Goal: Task Accomplishment & Management: Manage account settings

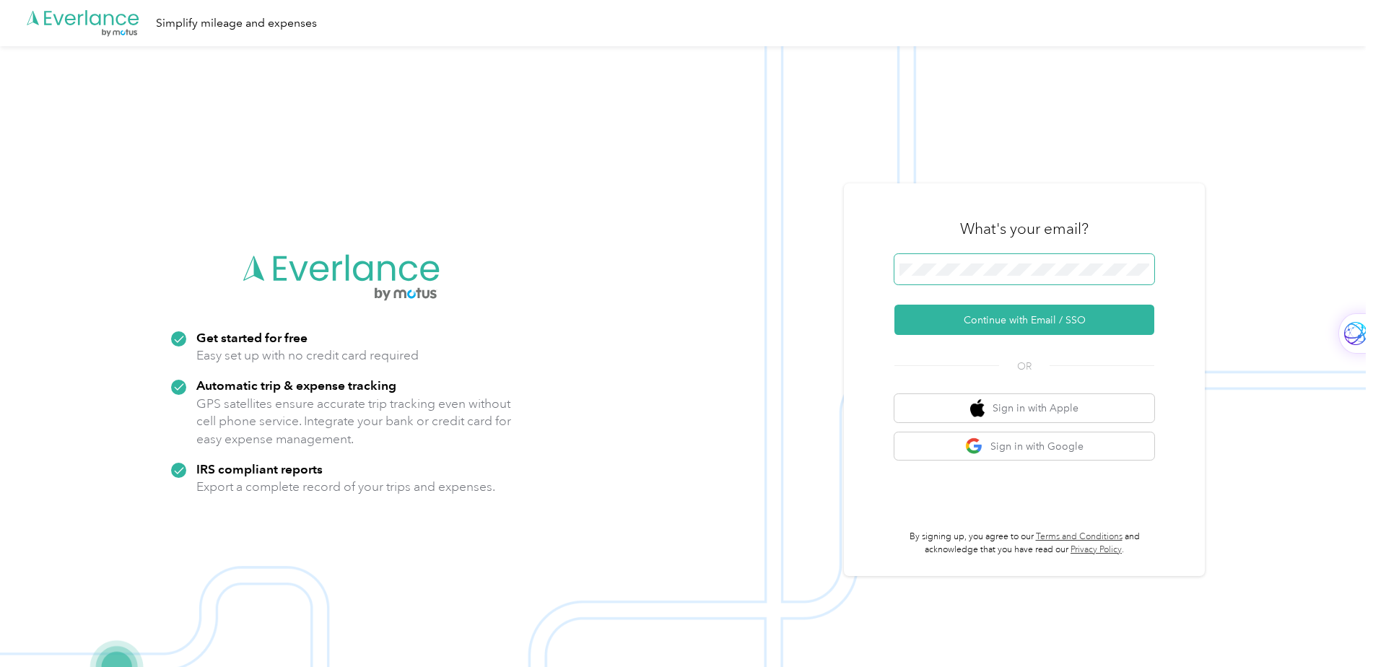
click at [977, 255] on span at bounding box center [1025, 269] width 260 height 30
click at [976, 318] on button "Continue with Email / SSO" at bounding box center [1025, 320] width 260 height 30
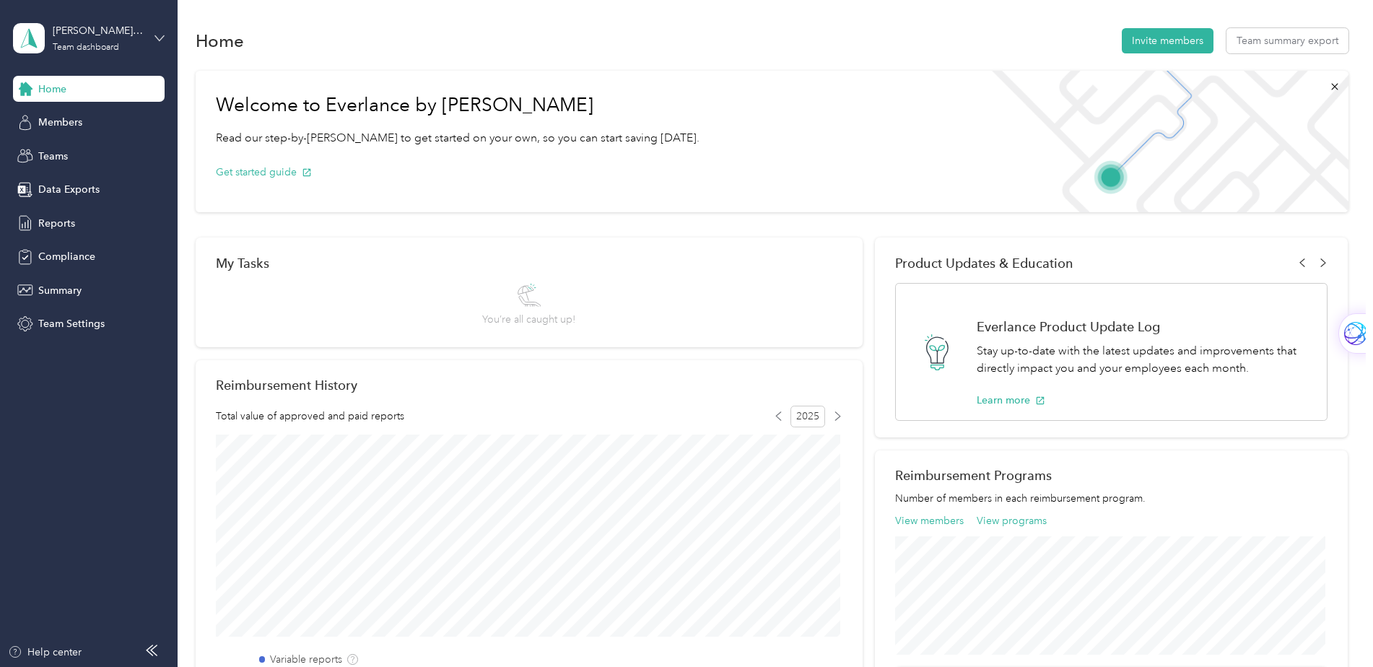
click at [160, 34] on icon at bounding box center [160, 38] width 10 height 10
click at [57, 154] on div "Personal dashboard" at bounding box center [71, 151] width 91 height 15
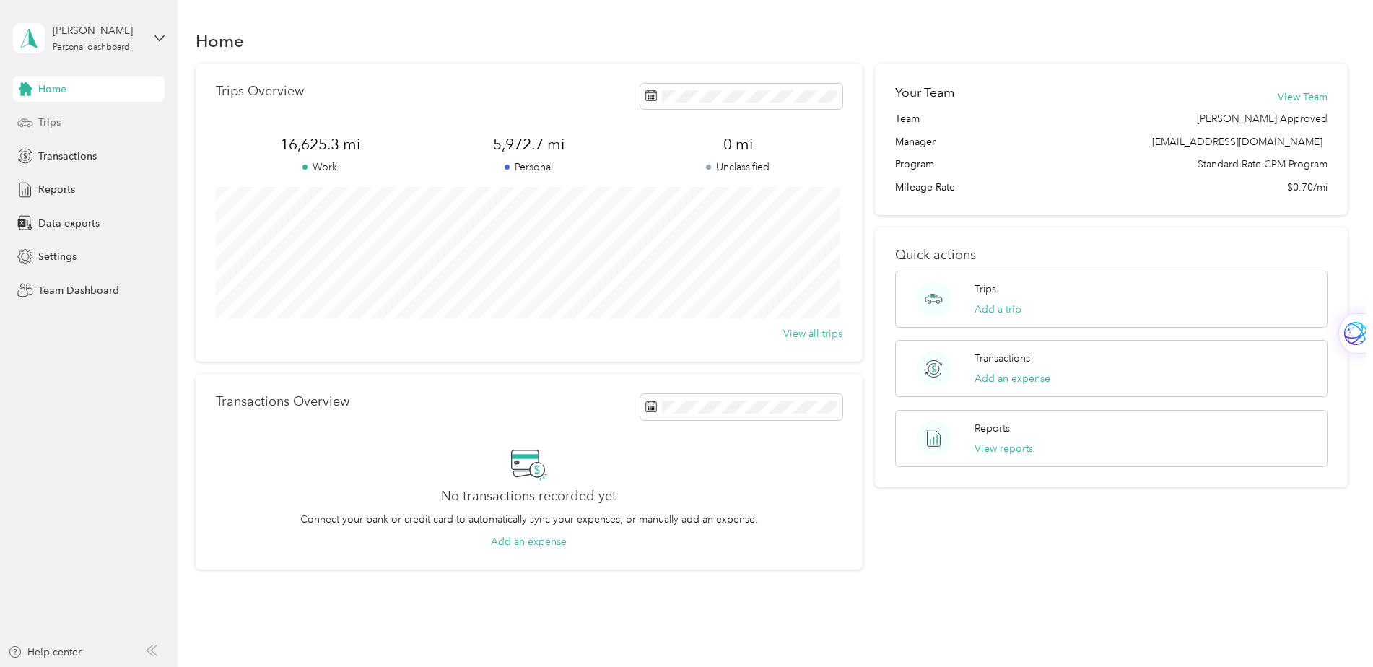
click at [44, 121] on span "Trips" at bounding box center [49, 122] width 22 height 15
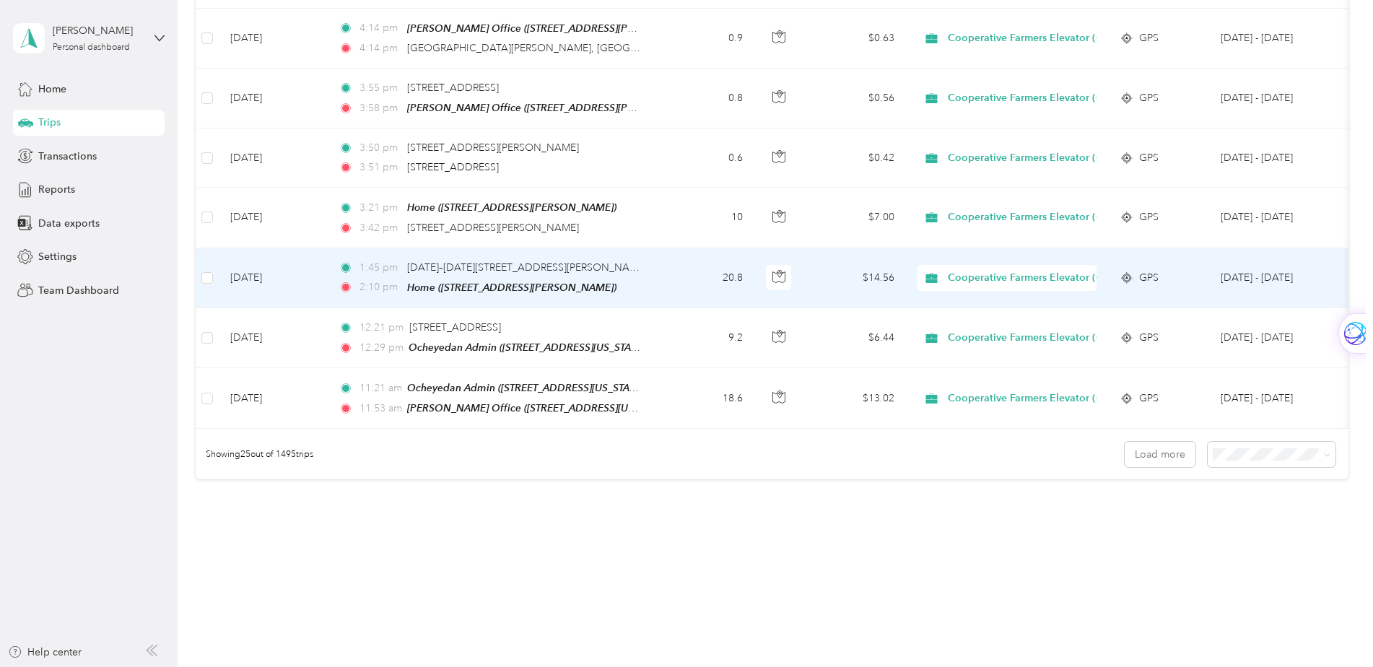
scroll to position [1322, 0]
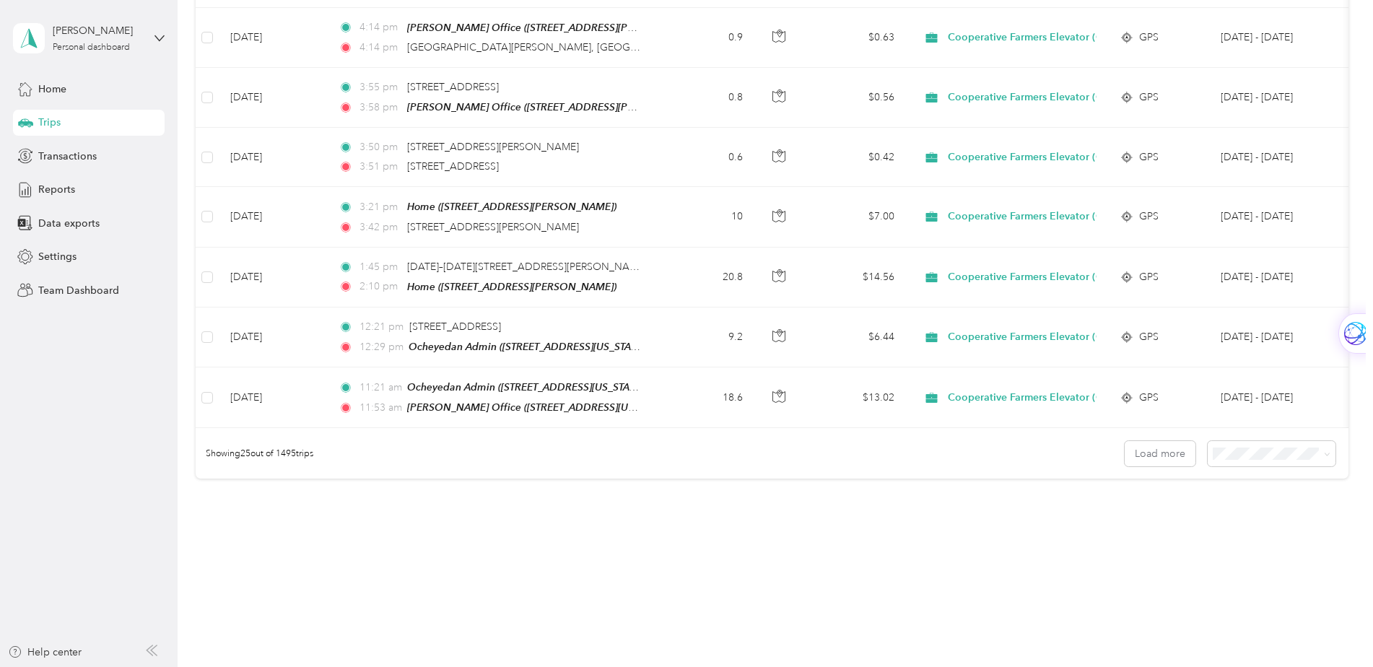
click at [1235, 522] on li "100 per load" at bounding box center [1268, 517] width 128 height 25
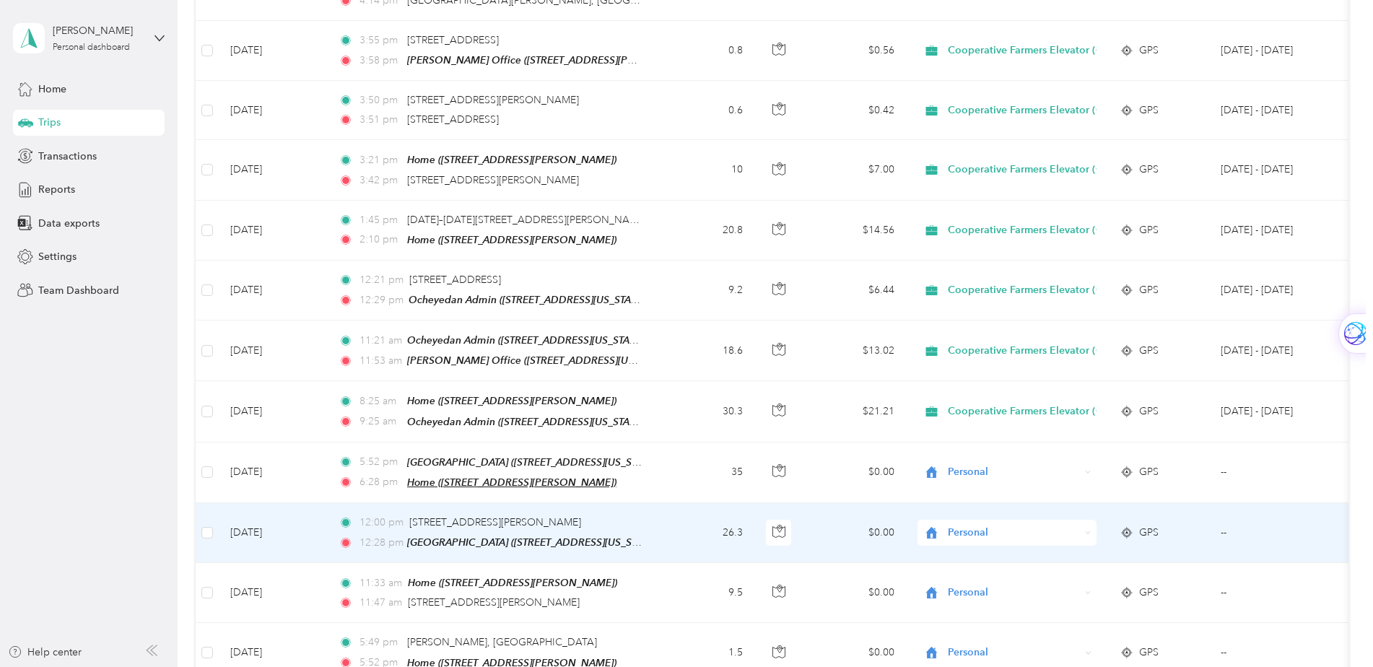
scroll to position [1394, 0]
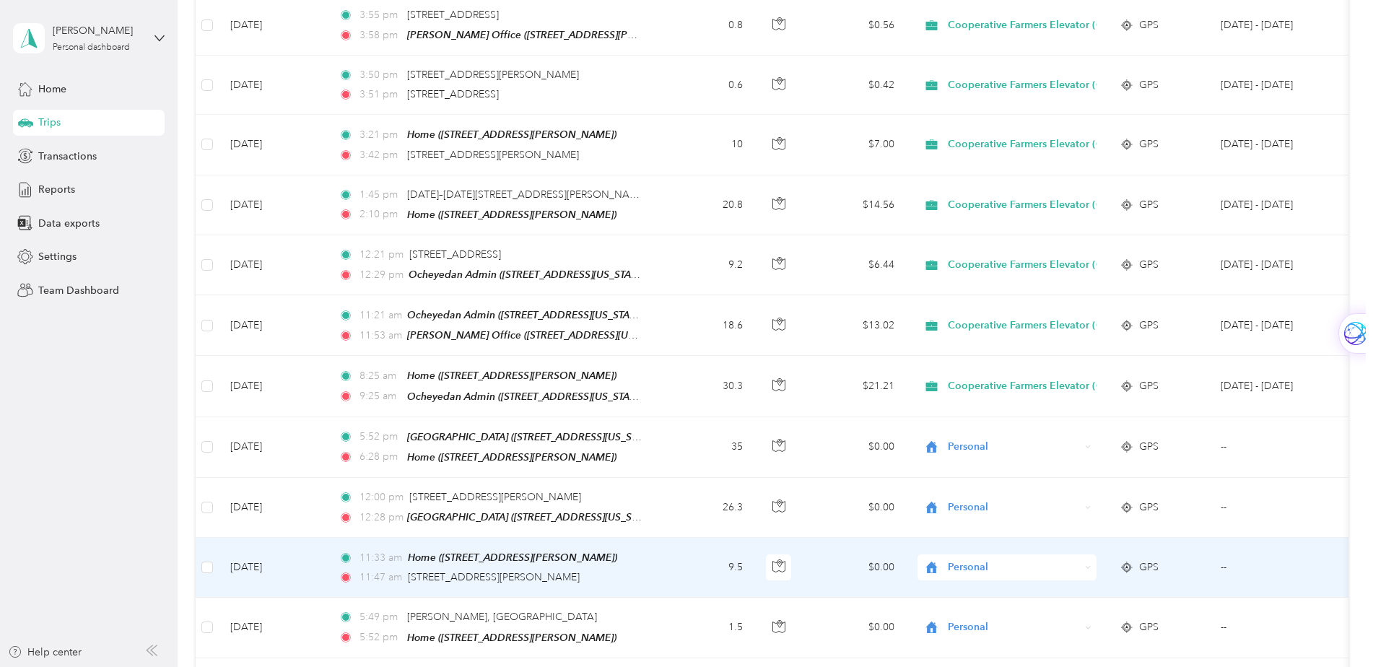
click at [932, 562] on icon at bounding box center [932, 568] width 12 height 12
click at [963, 568] on span "Cooperative Farmers Elevator (CFE)" at bounding box center [1038, 568] width 171 height 15
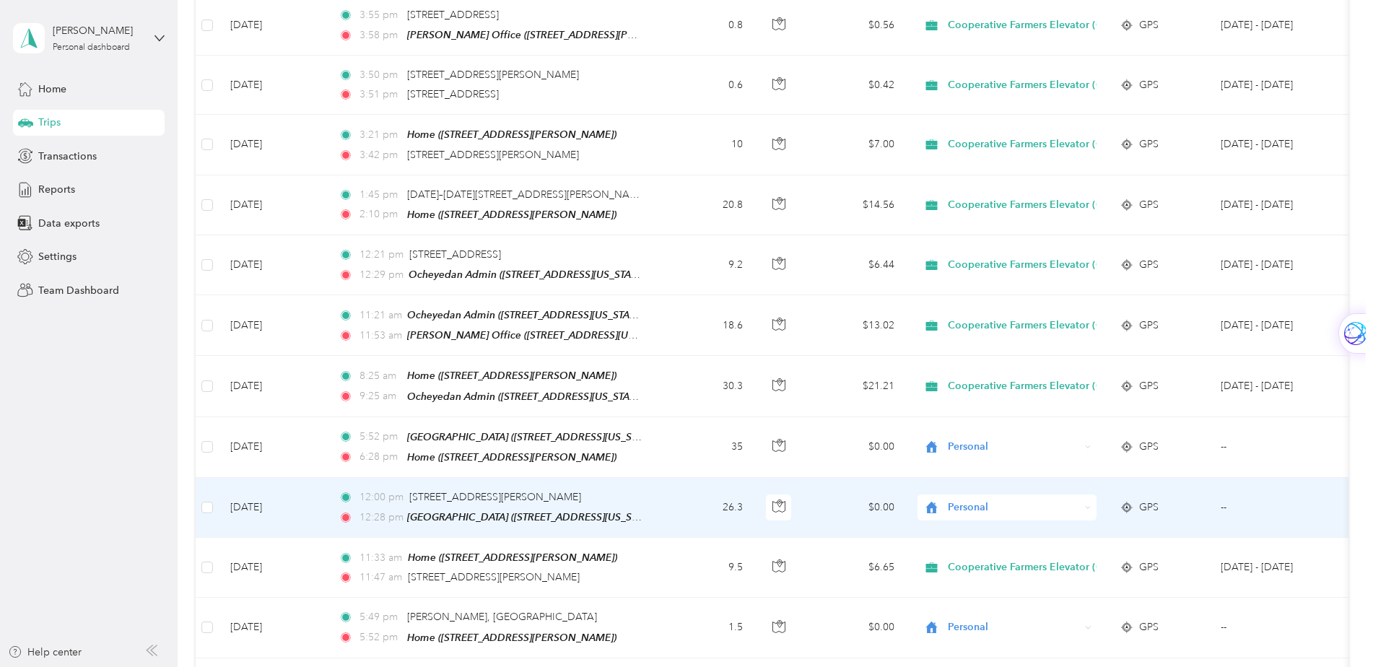
click at [934, 502] on icon at bounding box center [932, 508] width 12 height 12
click at [962, 509] on span "Cooperative Farmers Elevator (CFE)" at bounding box center [1038, 508] width 171 height 15
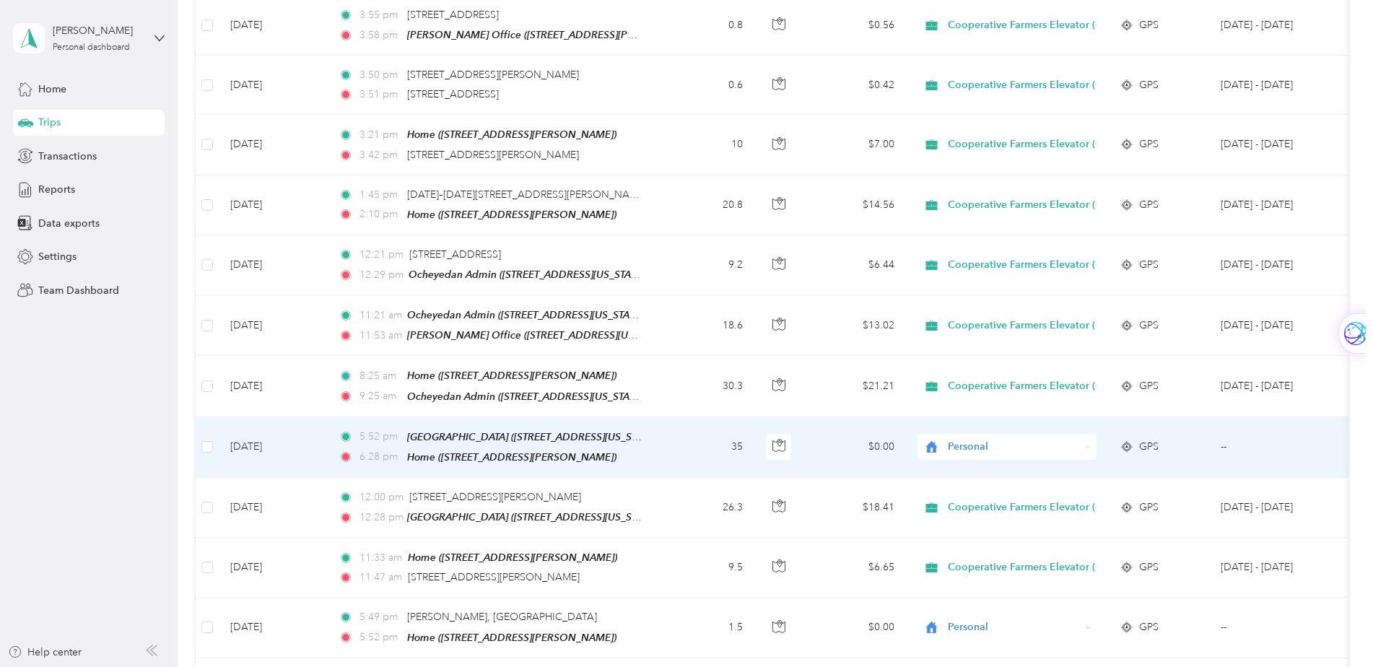
click at [933, 441] on icon at bounding box center [932, 447] width 18 height 12
click at [958, 446] on span "Cooperative Farmers Elevator (CFE)" at bounding box center [1038, 449] width 171 height 15
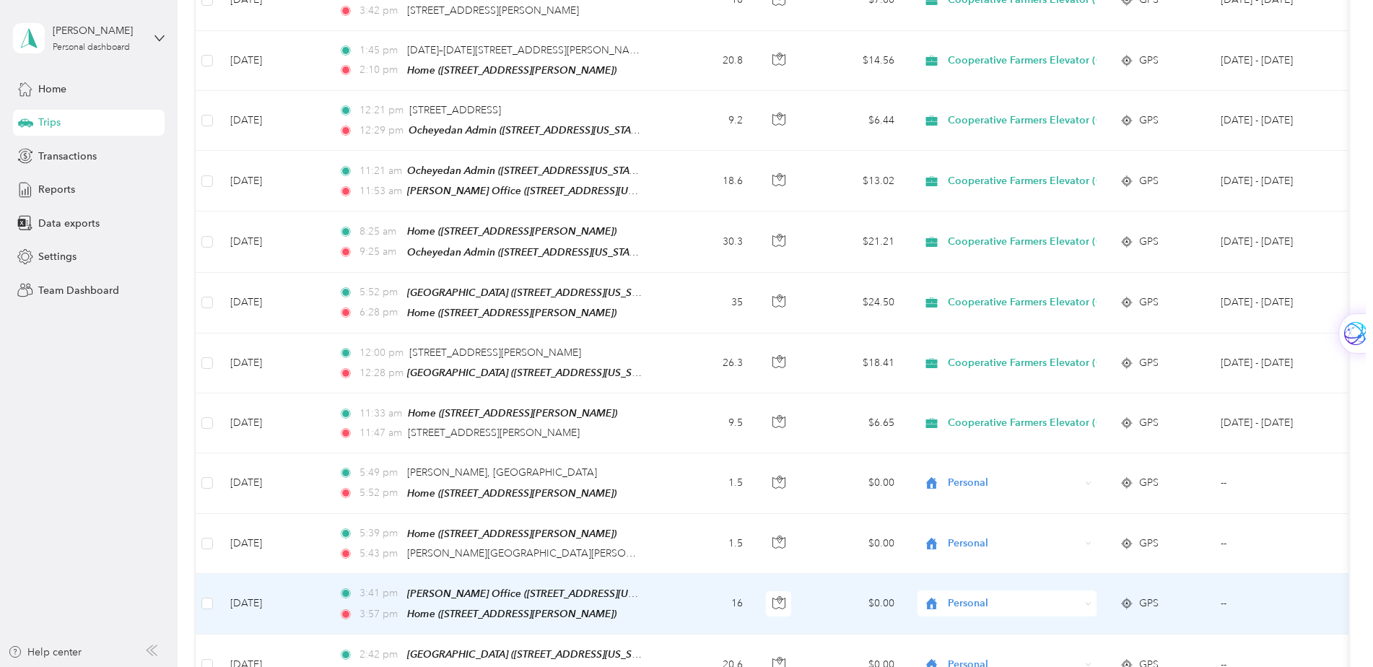
scroll to position [1611, 0]
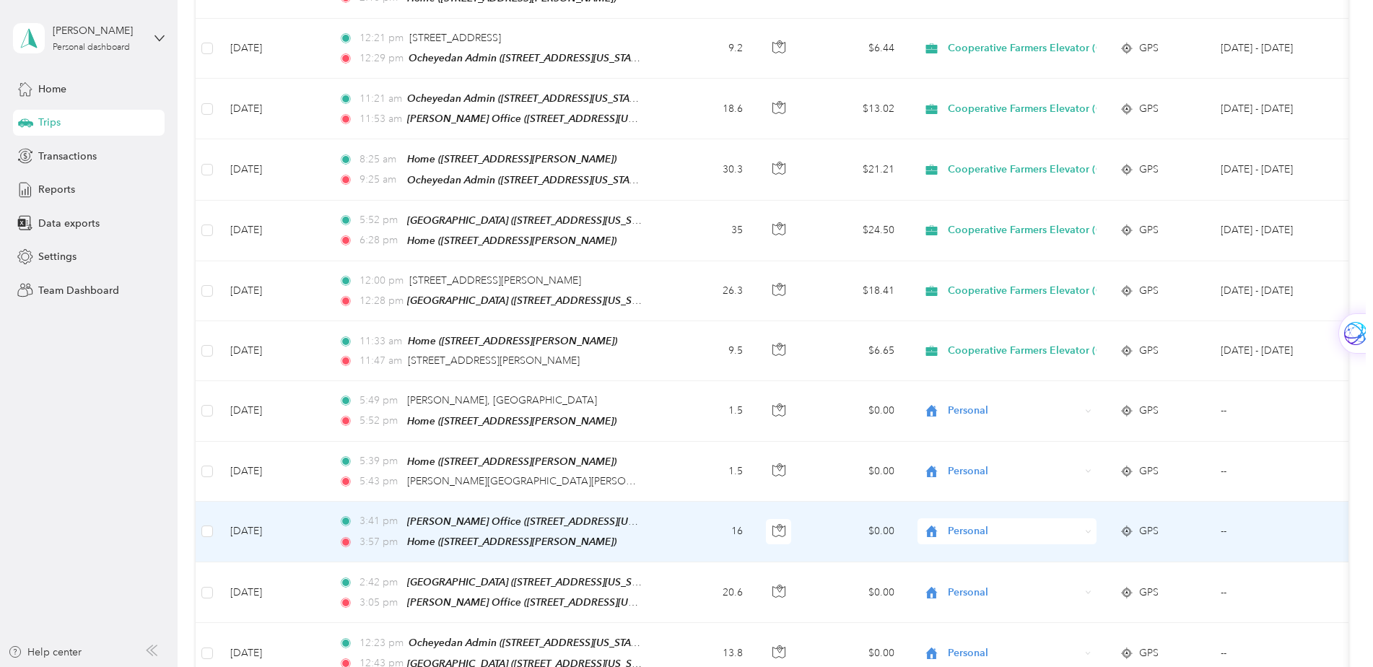
click at [931, 526] on icon at bounding box center [932, 532] width 18 height 12
click at [954, 529] on span "Cooperative Farmers Elevator (CFE)" at bounding box center [1038, 529] width 171 height 15
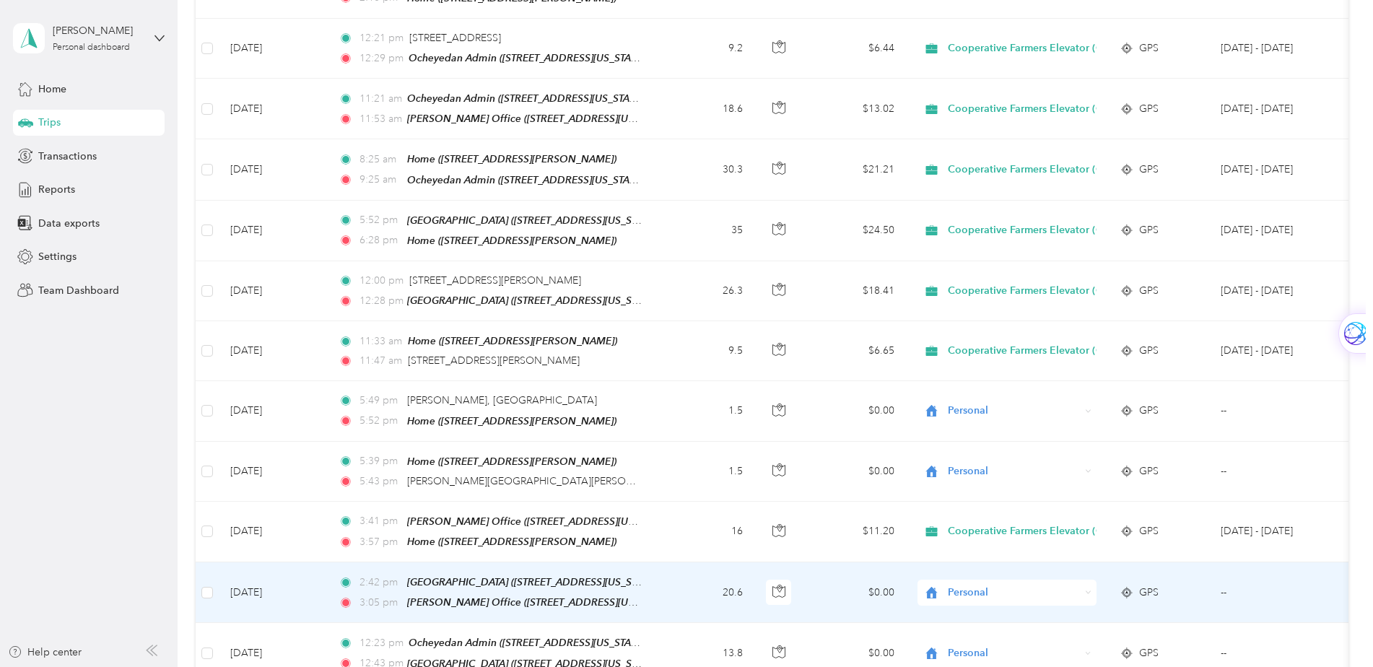
click at [943, 585] on span "Personal" at bounding box center [1001, 593] width 157 height 16
click at [957, 588] on span "Cooperative Farmers Elevator (CFE)" at bounding box center [1038, 586] width 171 height 15
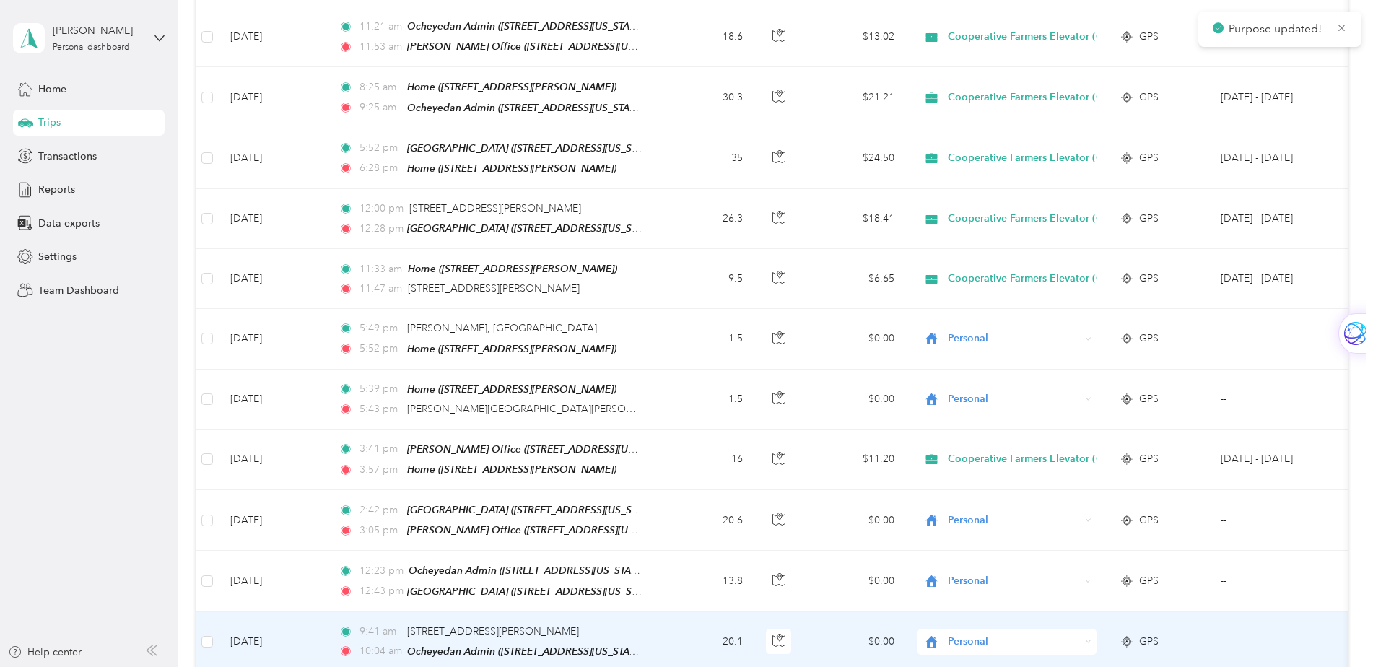
scroll to position [1755, 0]
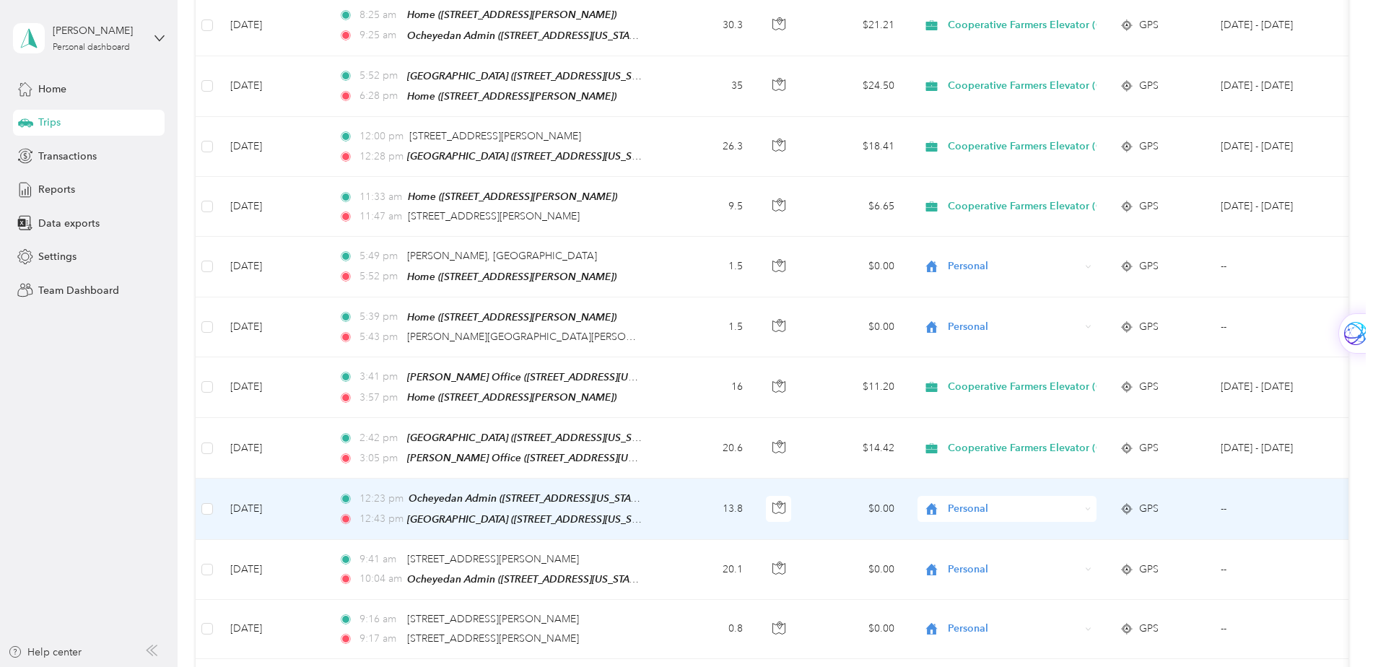
click at [945, 501] on span "Personal" at bounding box center [1001, 509] width 157 height 16
click at [956, 505] on span "Cooperative Farmers Elevator (CFE)" at bounding box center [1038, 499] width 171 height 15
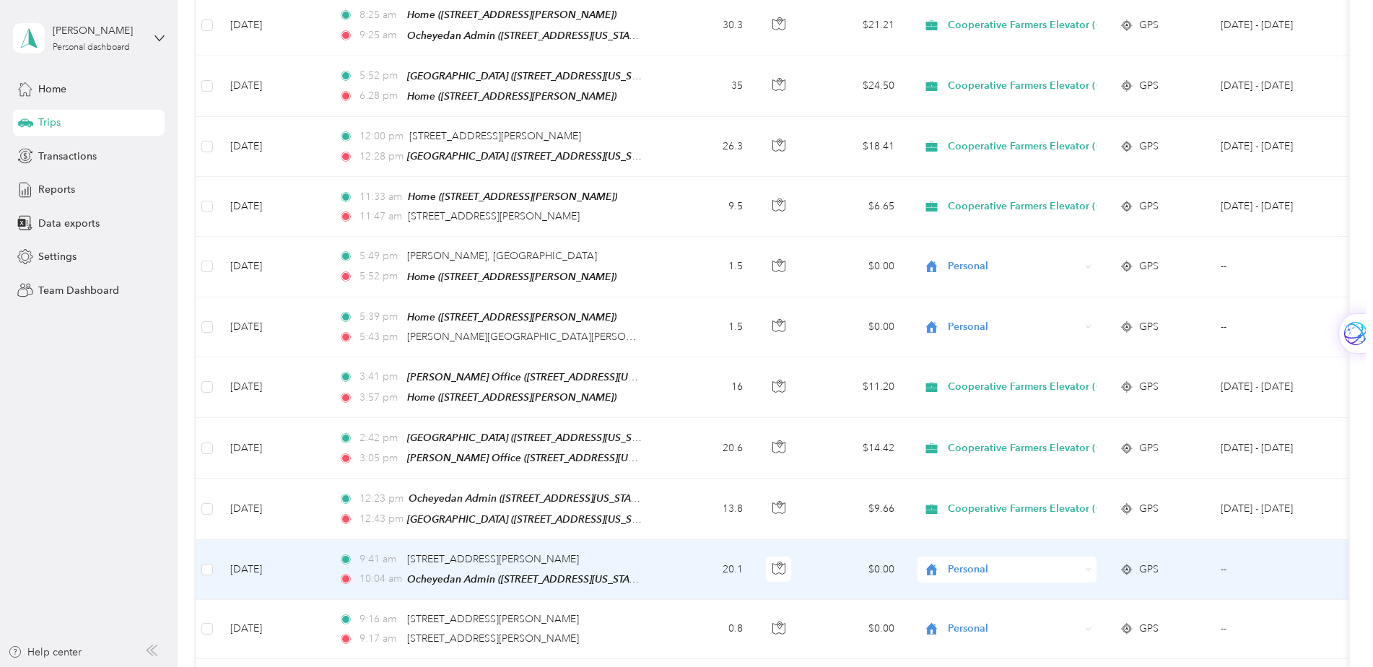
click at [936, 564] on icon at bounding box center [932, 570] width 12 height 12
click at [952, 559] on span "Cooperative Farmers Elevator (CFE)" at bounding box center [1026, 559] width 197 height 15
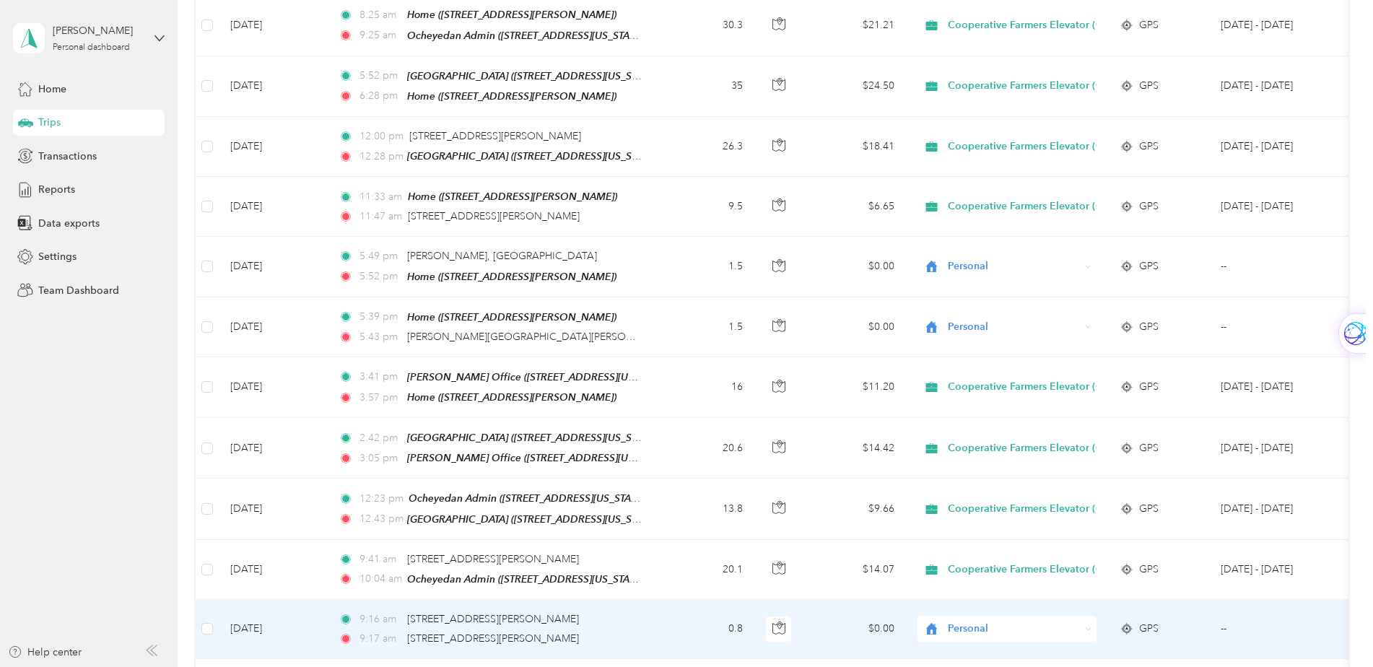
click at [932, 623] on icon at bounding box center [932, 629] width 18 height 12
click at [939, 619] on icon at bounding box center [937, 623] width 18 height 12
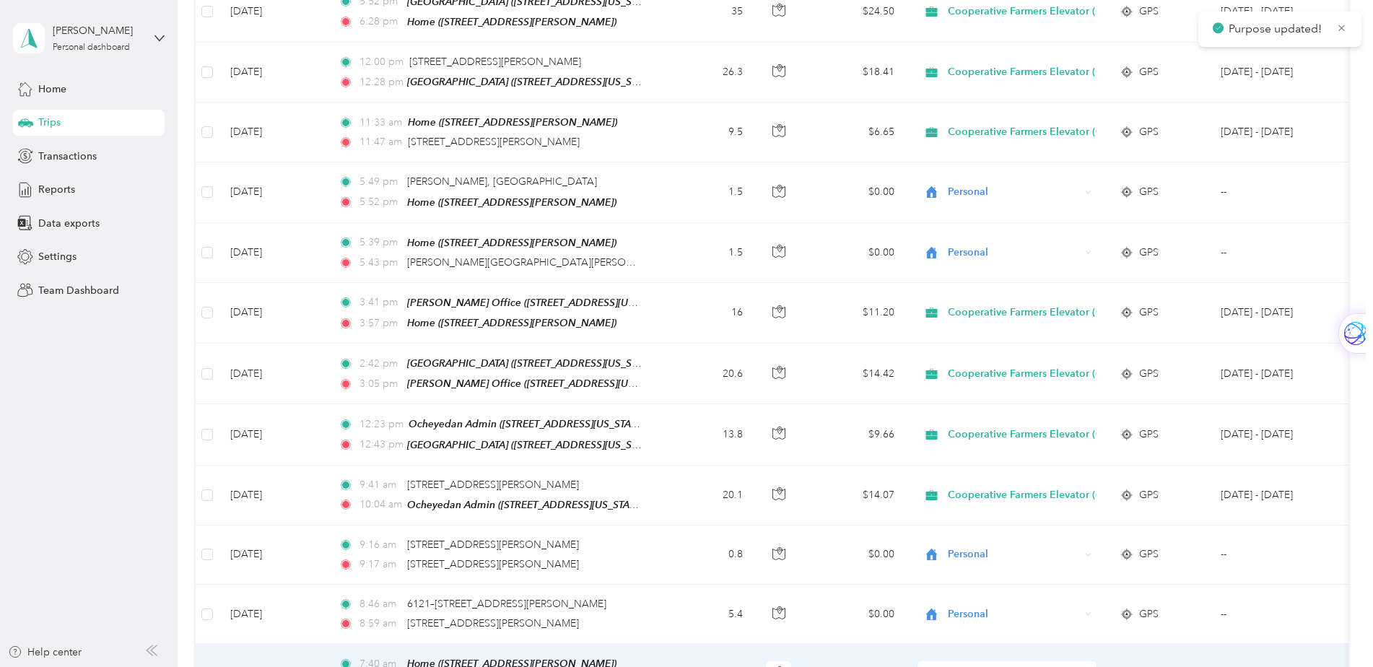
scroll to position [1900, 0]
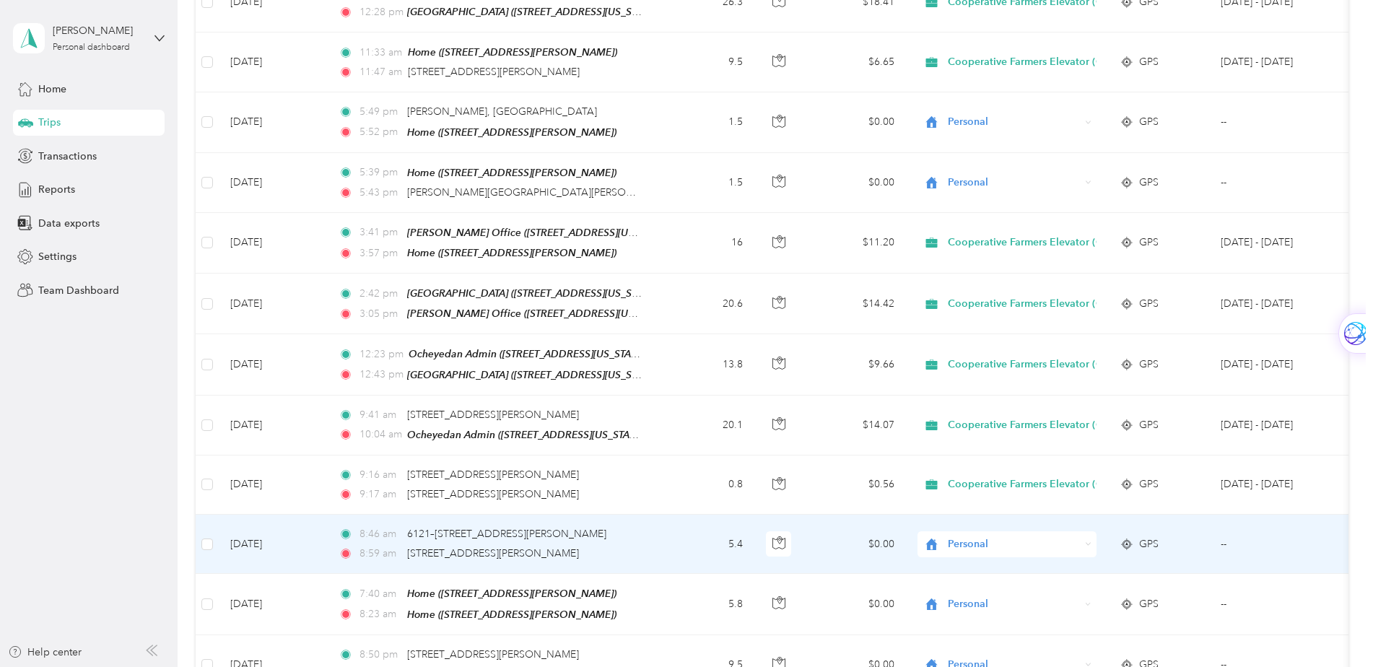
click at [932, 539] on icon at bounding box center [932, 545] width 18 height 12
click at [957, 538] on span "Cooperative Farmers Elevator (CFE)" at bounding box center [1038, 538] width 171 height 15
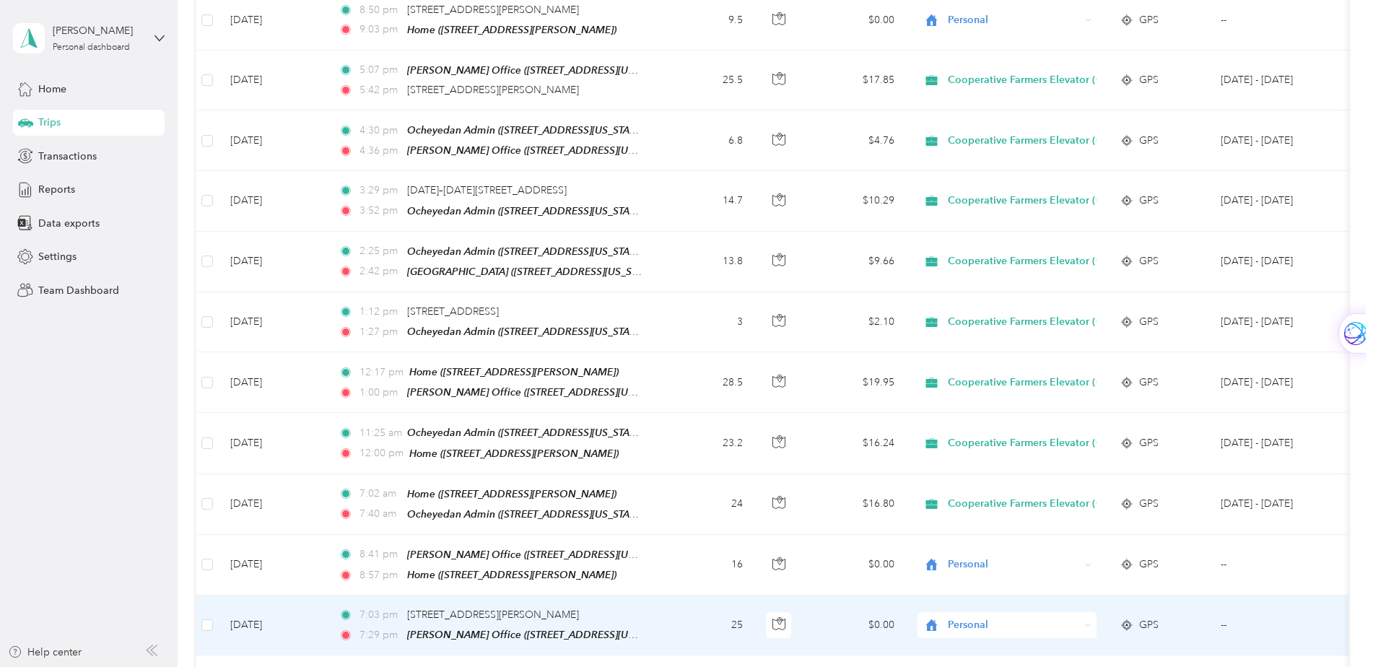
scroll to position [2550, 0]
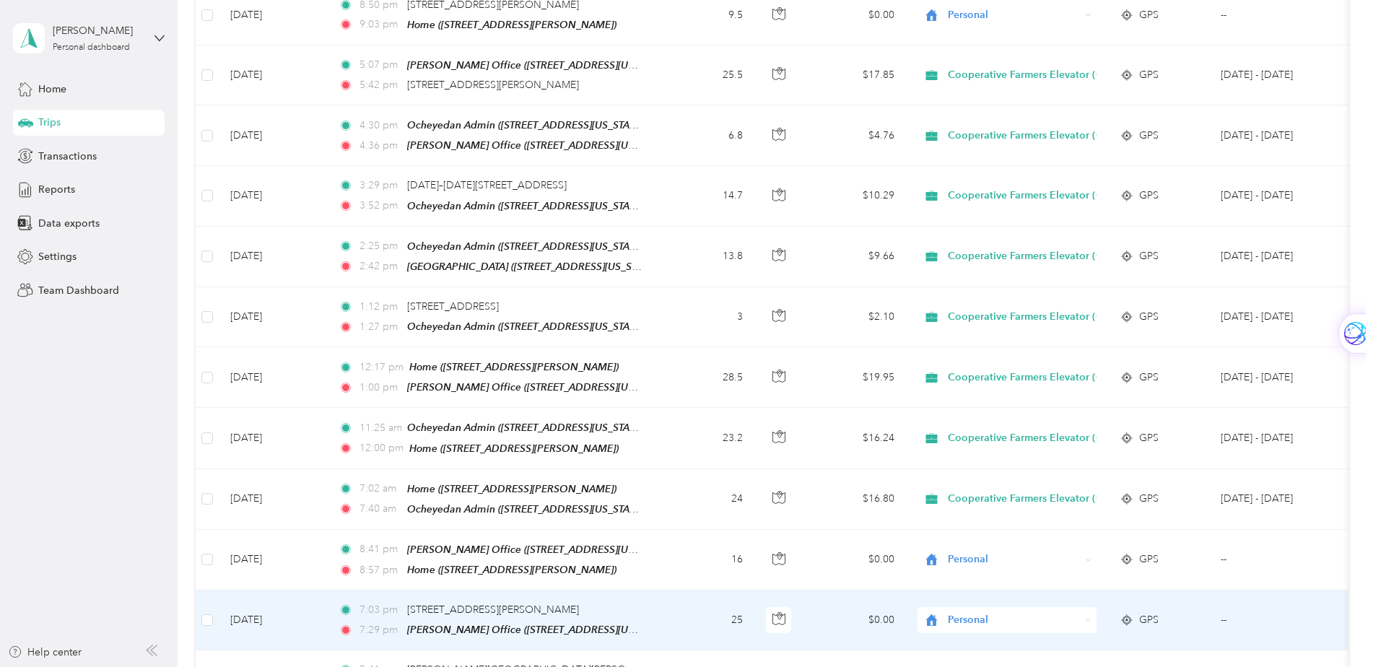
click at [934, 614] on icon at bounding box center [932, 620] width 12 height 12
click at [958, 596] on span "Cooperative Farmers Elevator (CFE)" at bounding box center [1038, 601] width 171 height 15
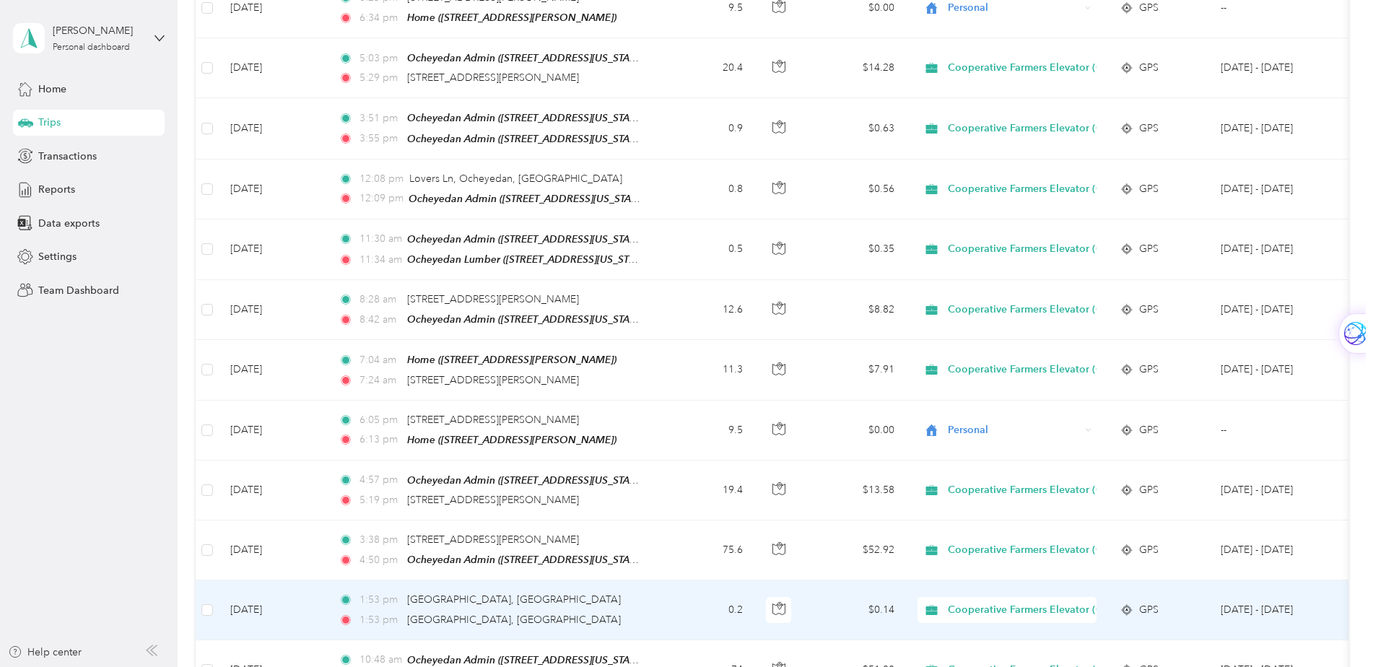
scroll to position [4138, 0]
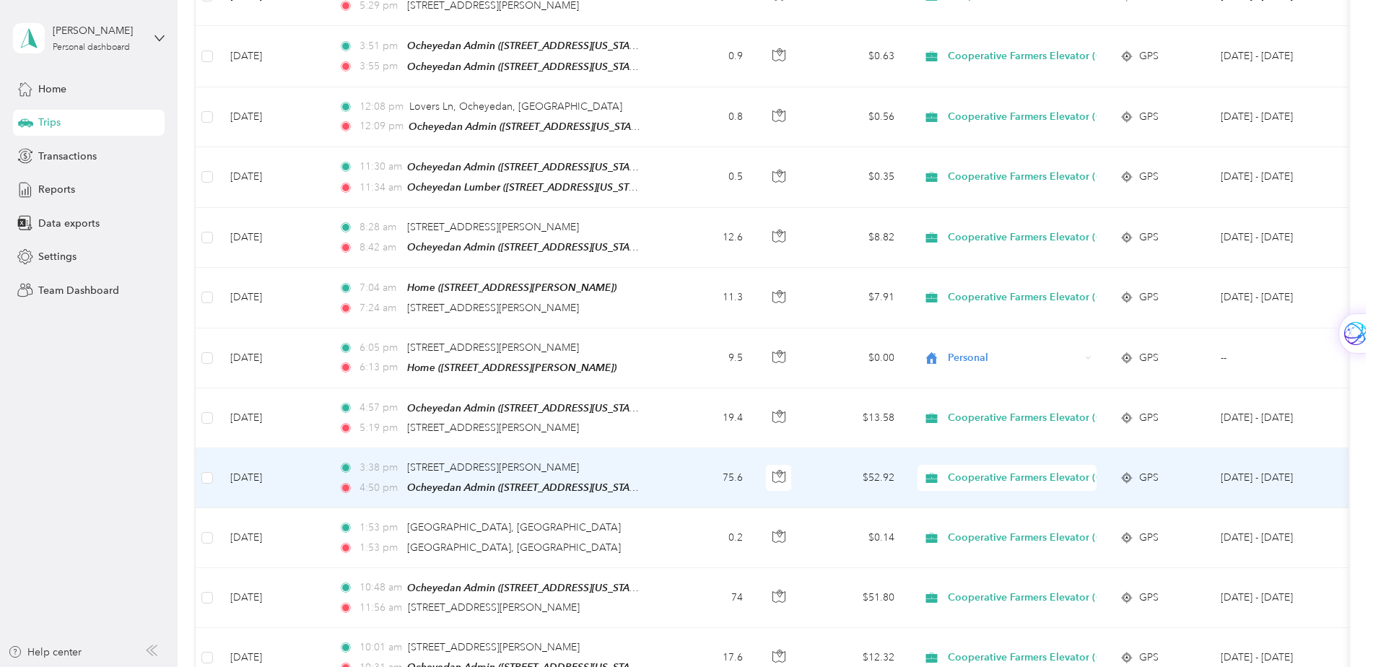
click at [944, 470] on span "Cooperative Farmers Elevator (CFE)" at bounding box center [1007, 478] width 169 height 16
click at [950, 462] on span "Personal" at bounding box center [1035, 461] width 214 height 15
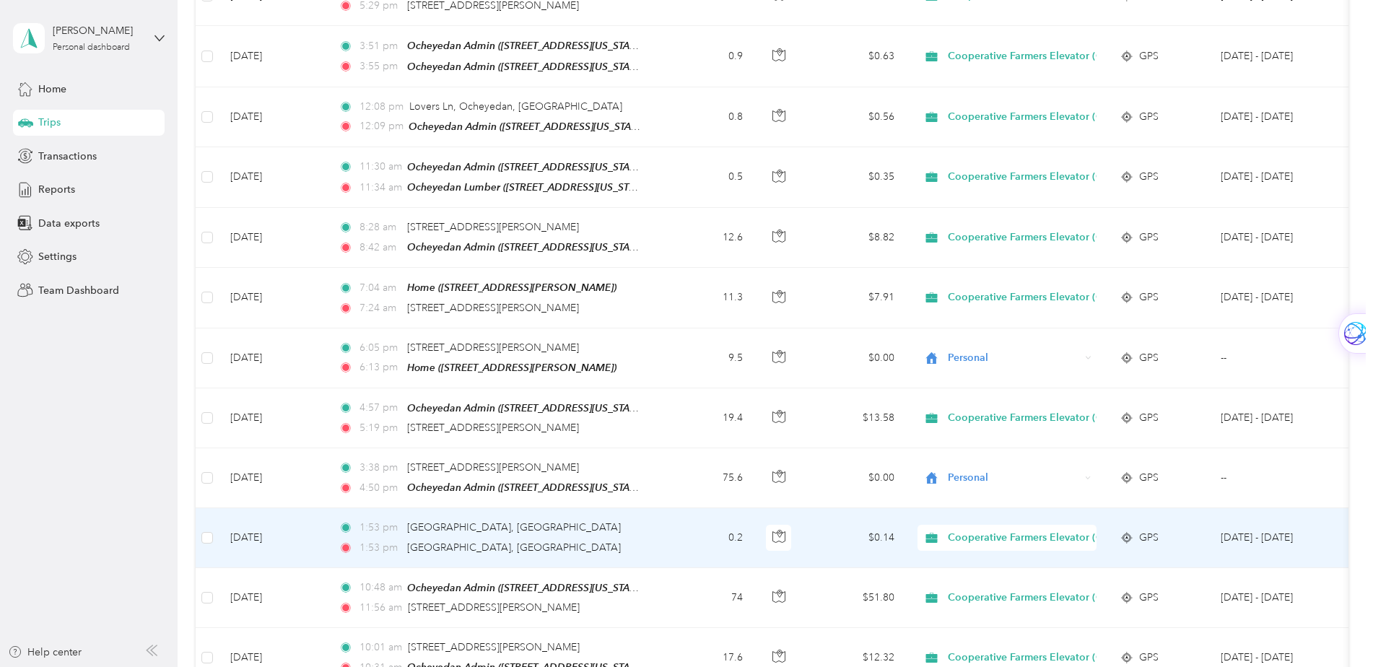
click at [950, 530] on span "Cooperative Farmers Elevator (CFE)" at bounding box center [1033, 538] width 171 height 16
click at [959, 520] on span "Personal" at bounding box center [1047, 521] width 189 height 15
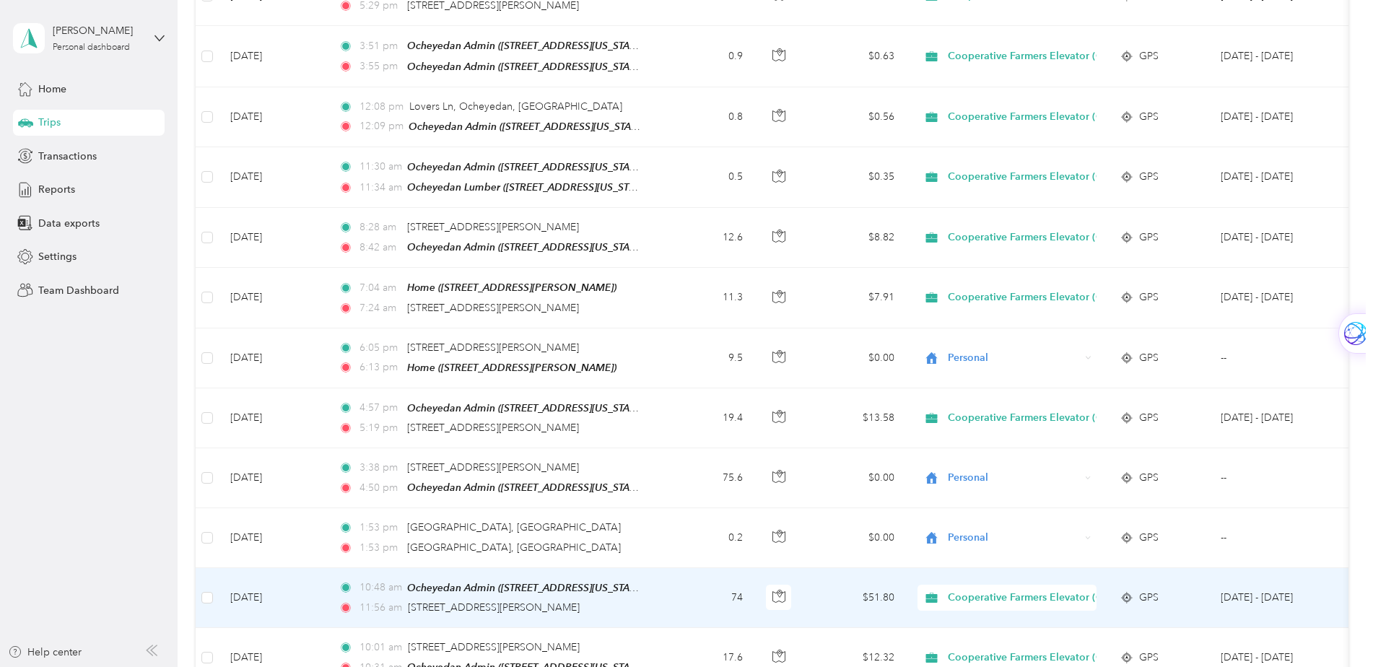
click at [943, 590] on span "Cooperative Farmers Elevator (CFE)" at bounding box center [1007, 598] width 169 height 16
click at [947, 581] on span "Personal" at bounding box center [1035, 581] width 214 height 15
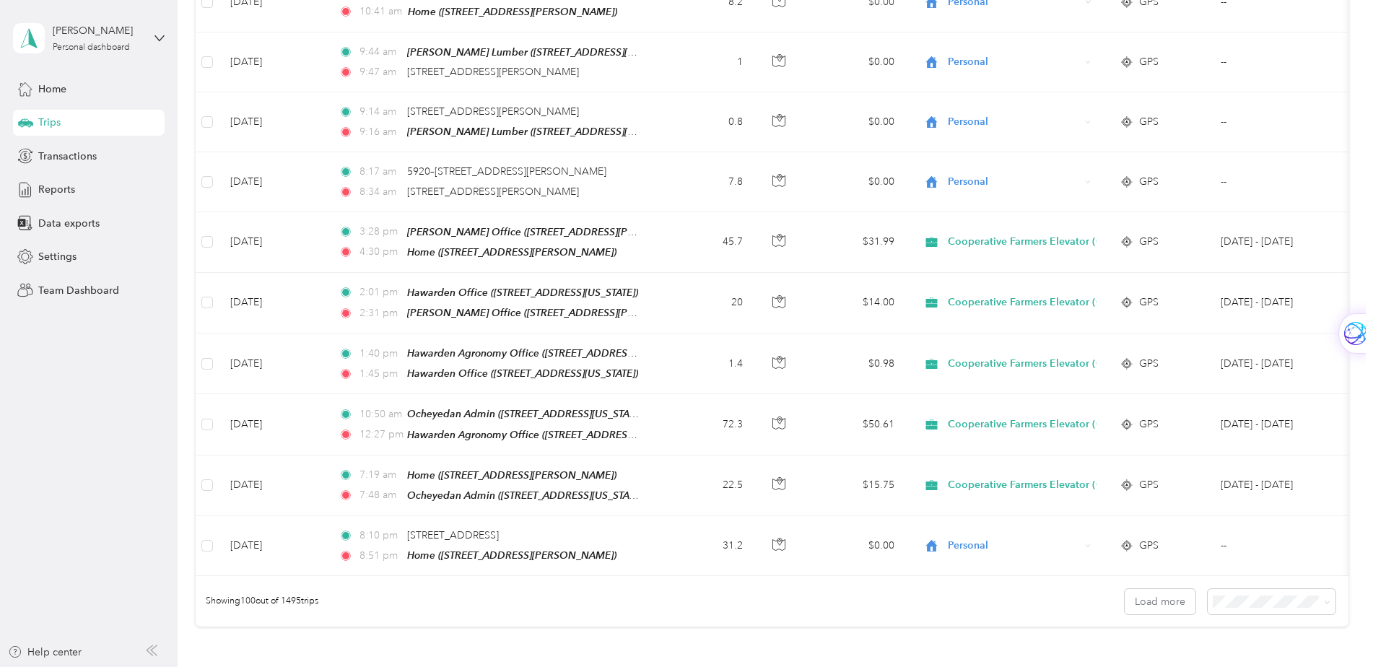
scroll to position [5727, 0]
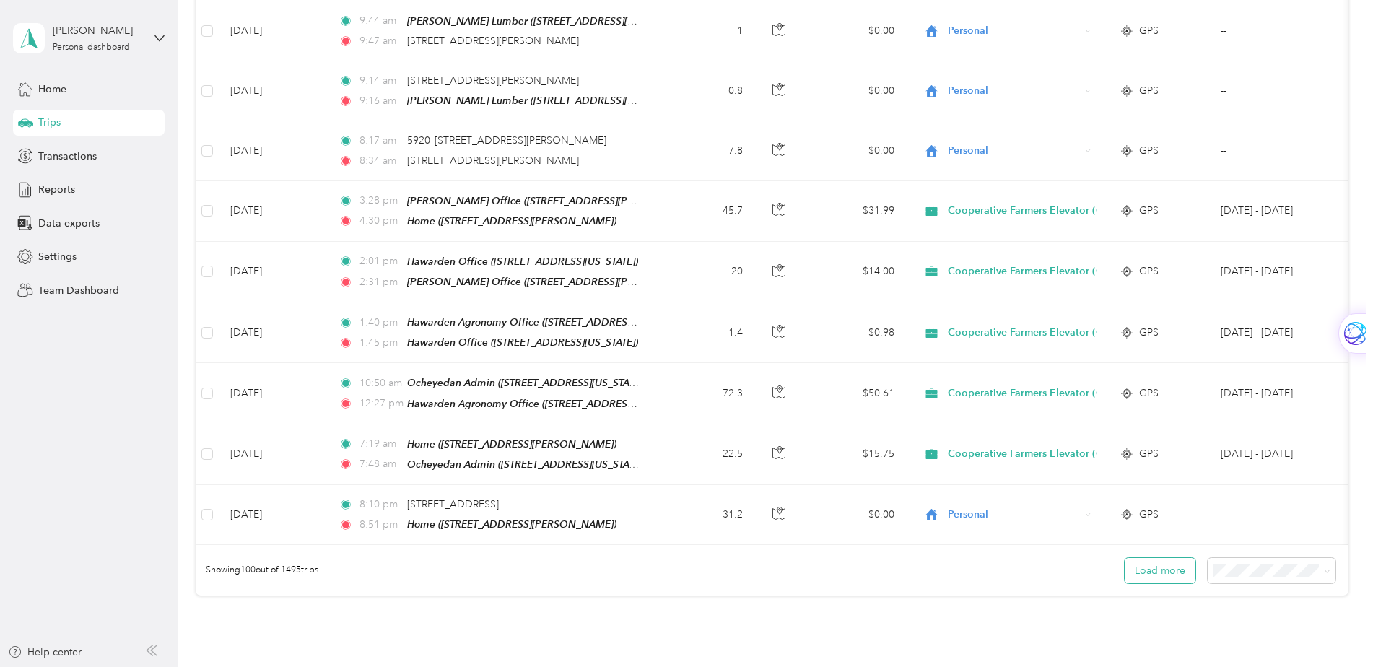
click at [1141, 558] on button "Load more" at bounding box center [1160, 570] width 71 height 25
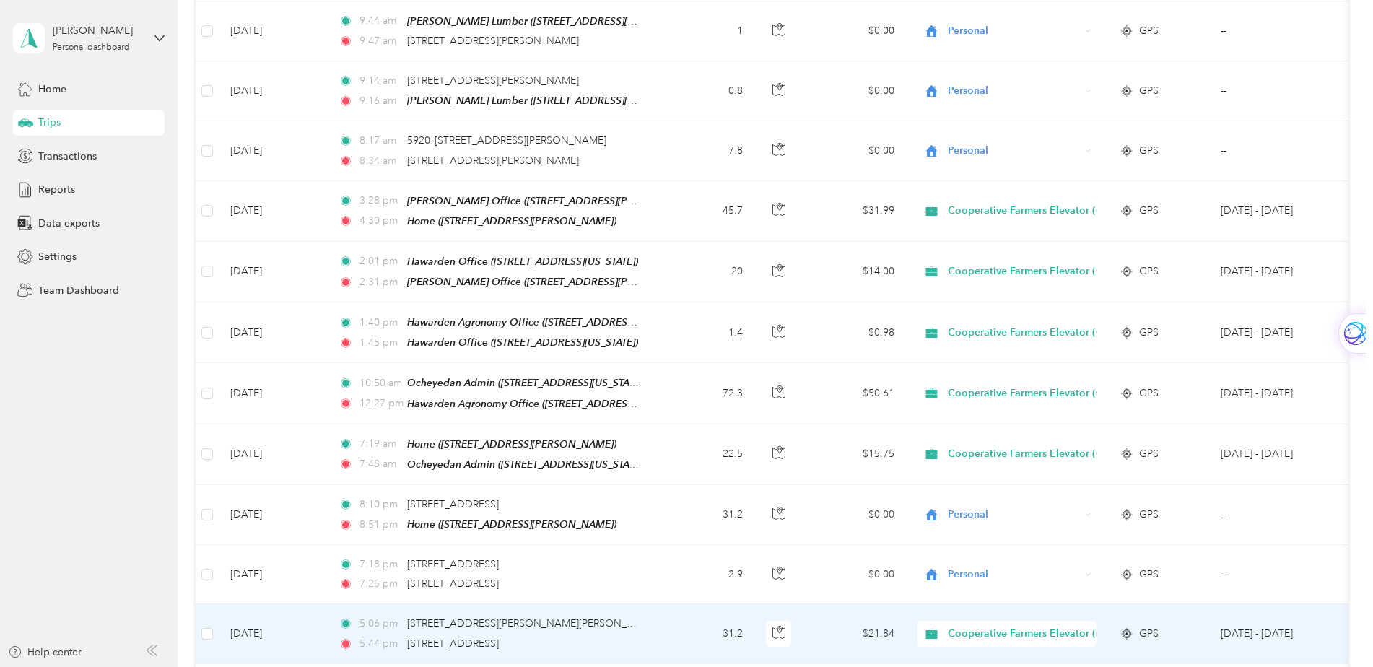
click at [930, 629] on icon at bounding box center [932, 634] width 12 height 10
click at [939, 598] on icon at bounding box center [937, 594] width 12 height 12
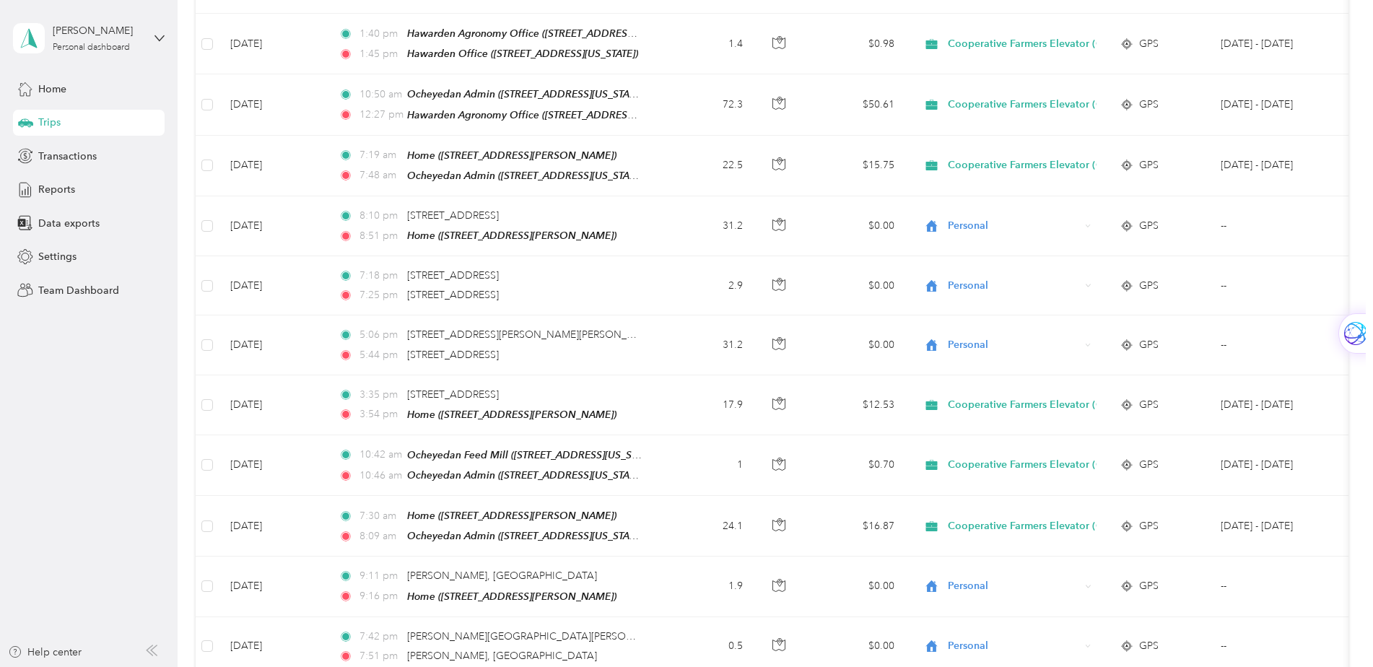
scroll to position [6088, 0]
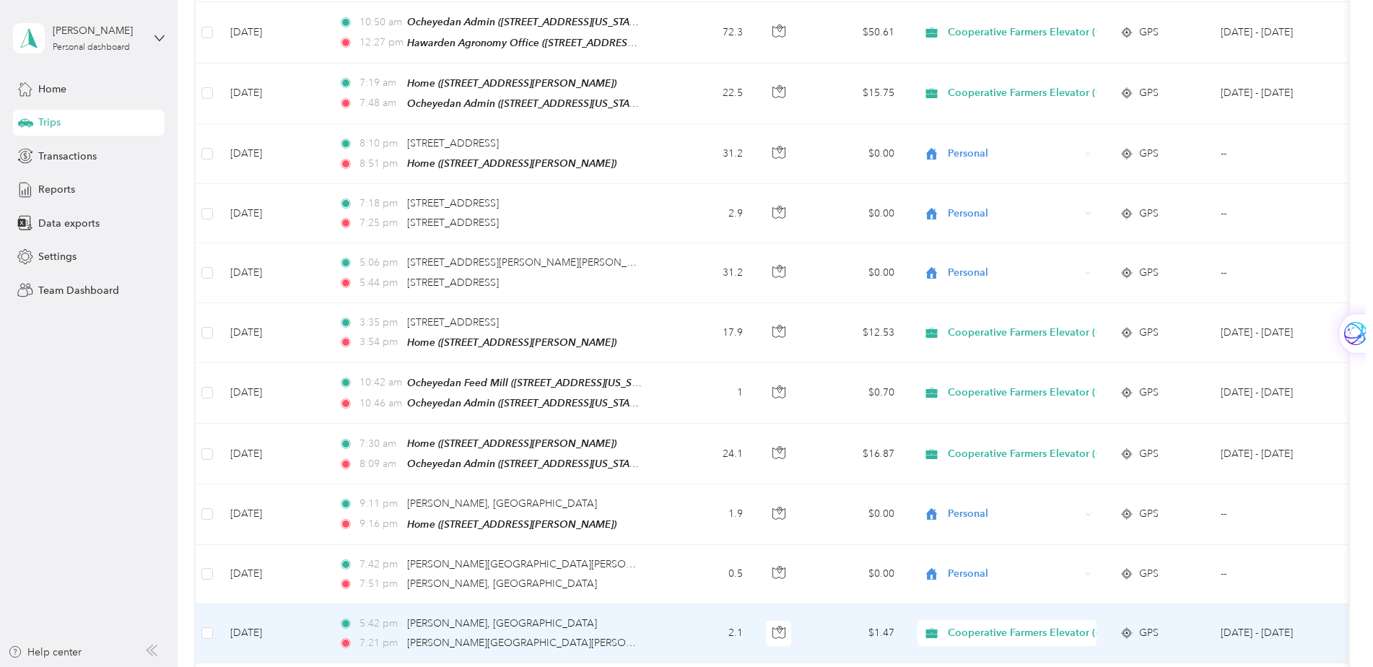
click at [932, 628] on icon at bounding box center [932, 633] width 12 height 10
click at [936, 590] on icon at bounding box center [937, 586] width 18 height 12
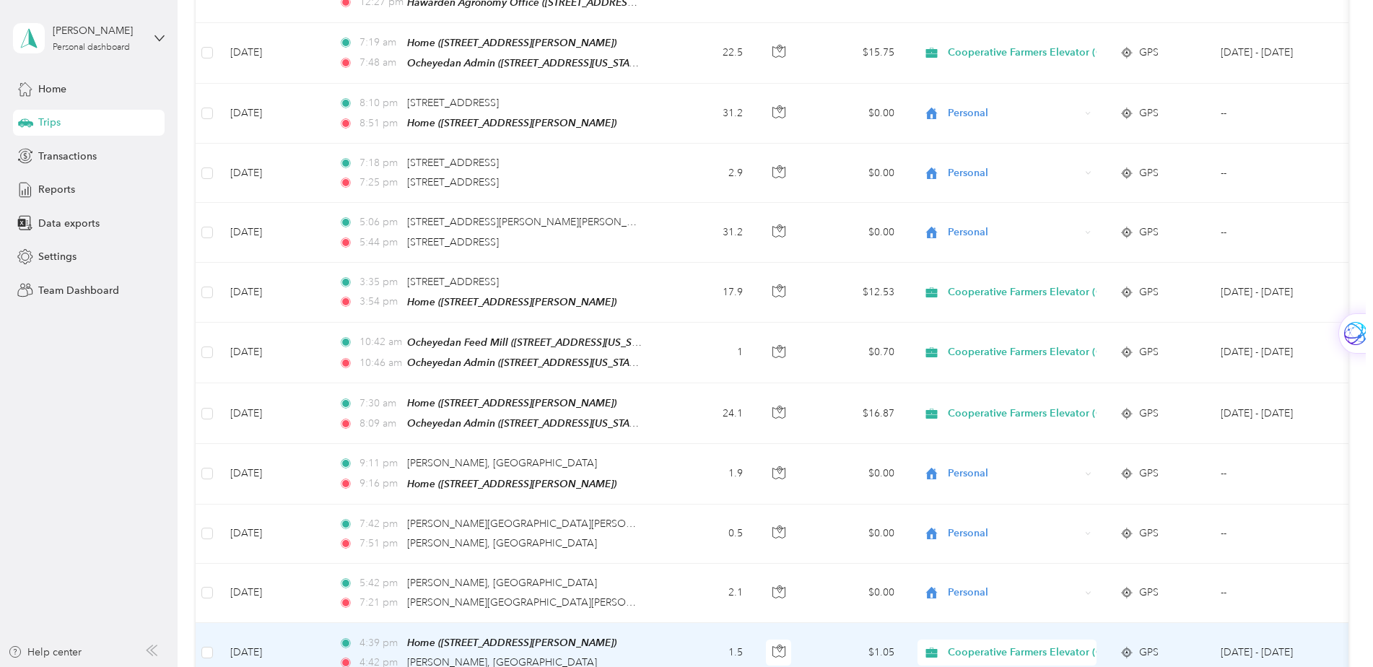
scroll to position [6160, 0]
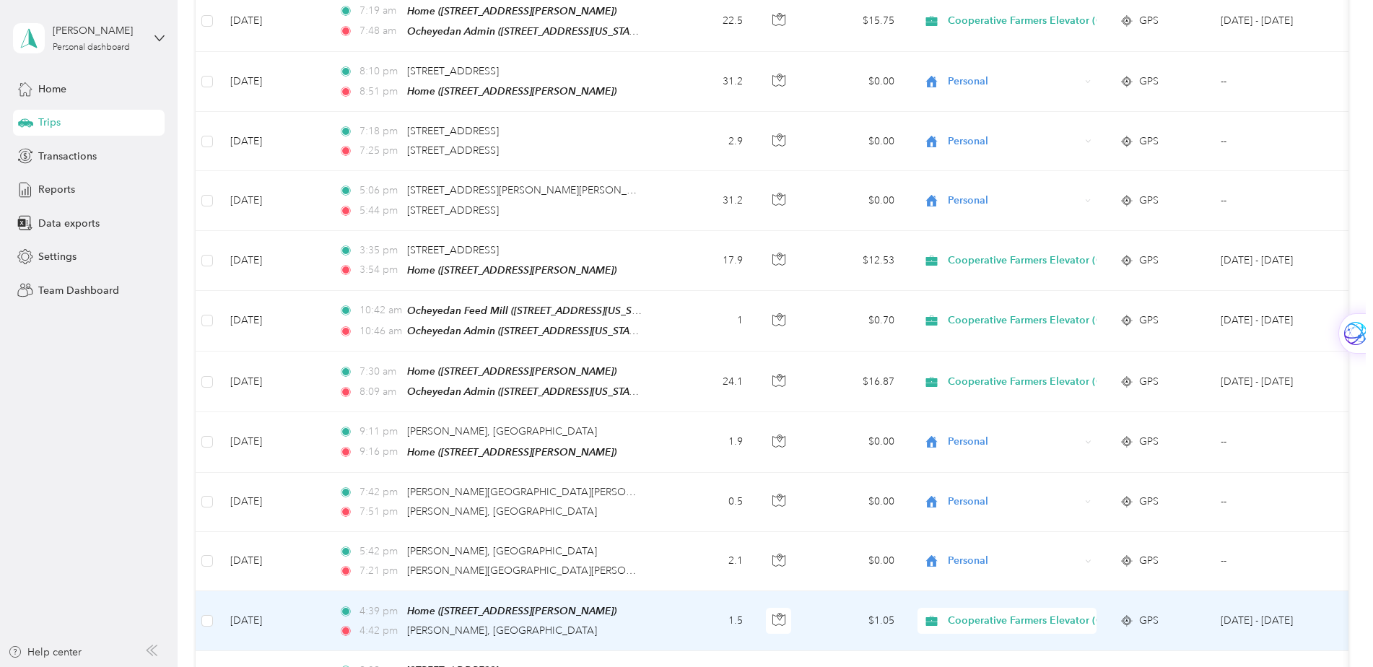
click at [931, 616] on icon at bounding box center [932, 621] width 12 height 10
click at [937, 578] on span "Personal" at bounding box center [1035, 577] width 214 height 15
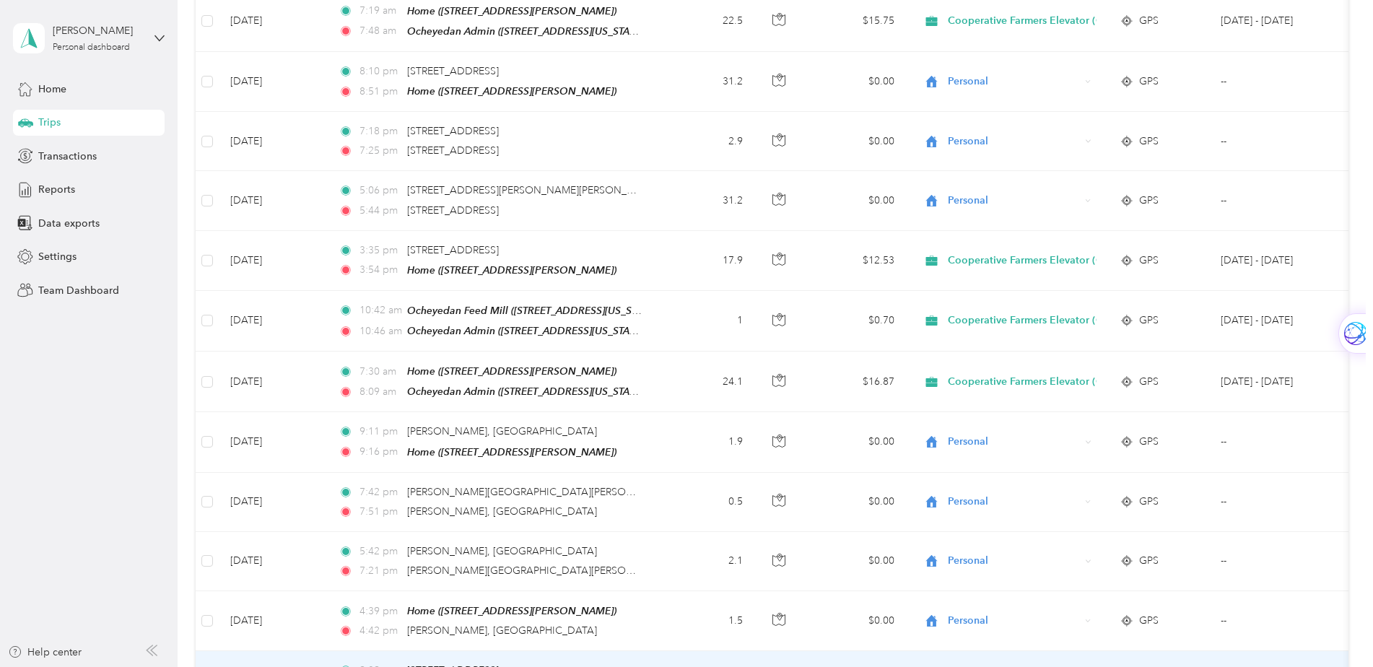
click at [939, 639] on li "Personal" at bounding box center [1035, 634] width 235 height 25
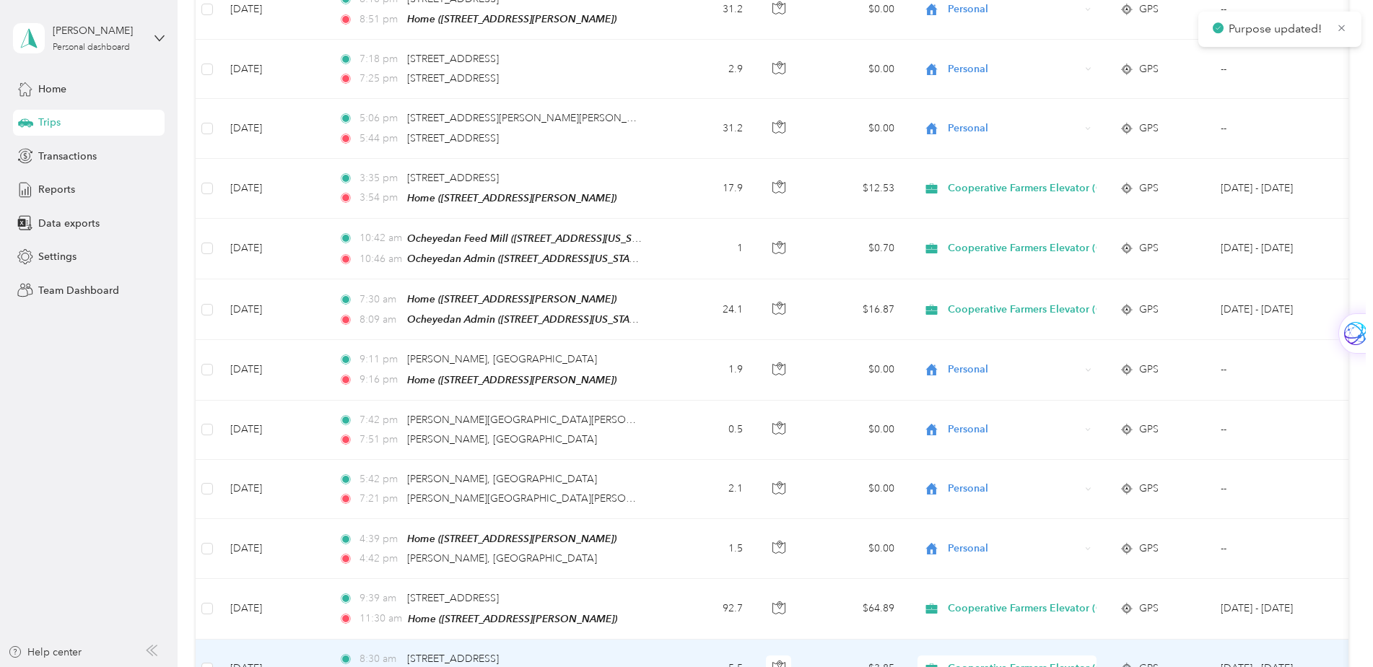
scroll to position [6377, 0]
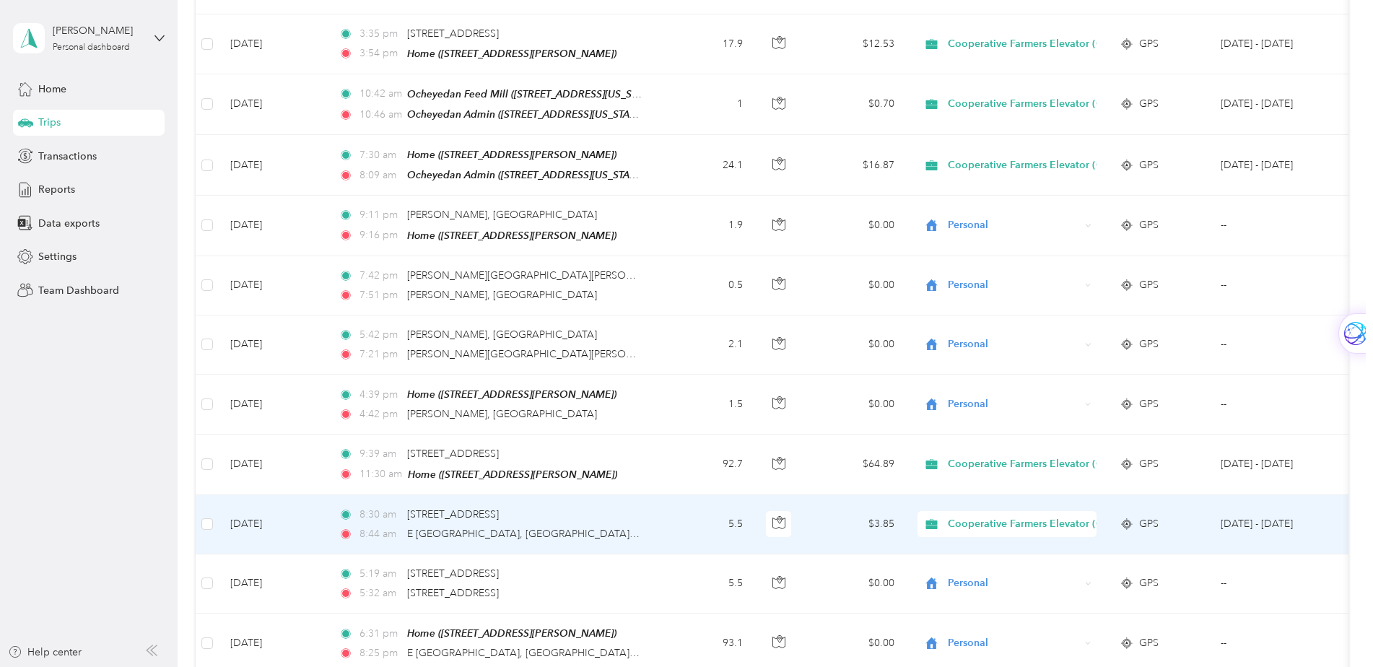
click at [936, 519] on icon at bounding box center [932, 524] width 12 height 10
click at [955, 479] on span "Personal" at bounding box center [1047, 478] width 189 height 15
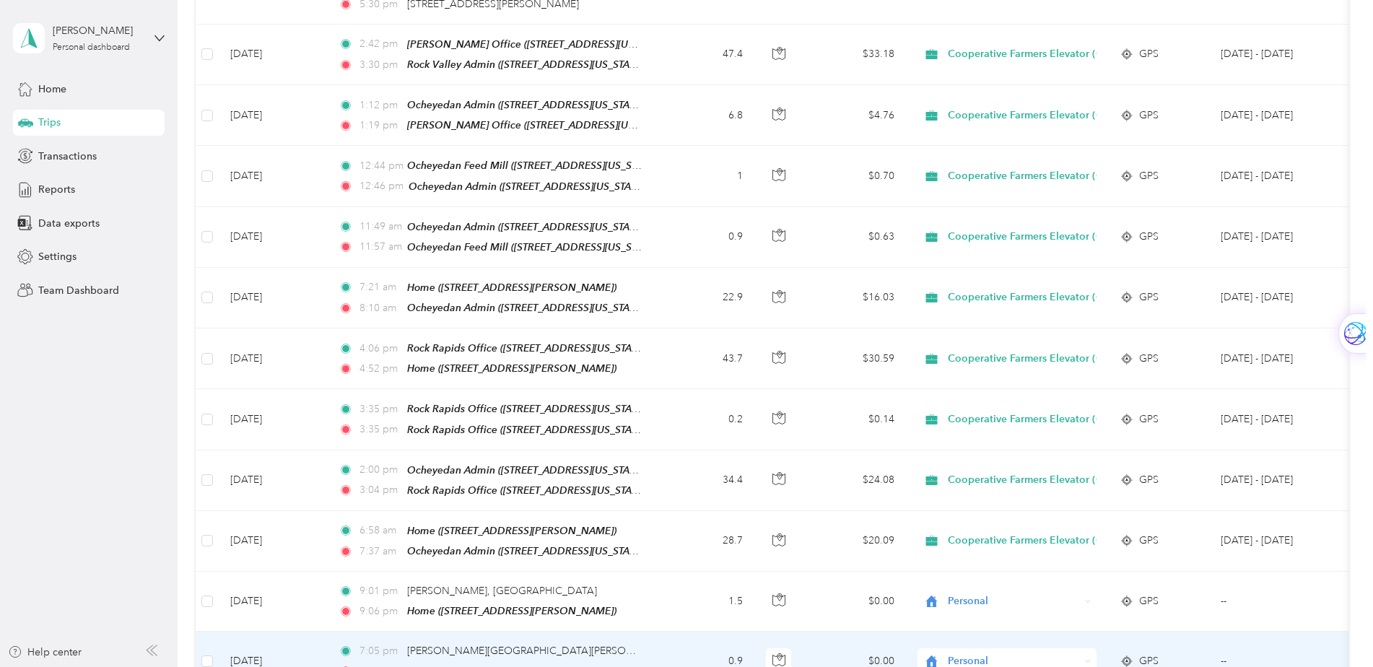
scroll to position [8832, 0]
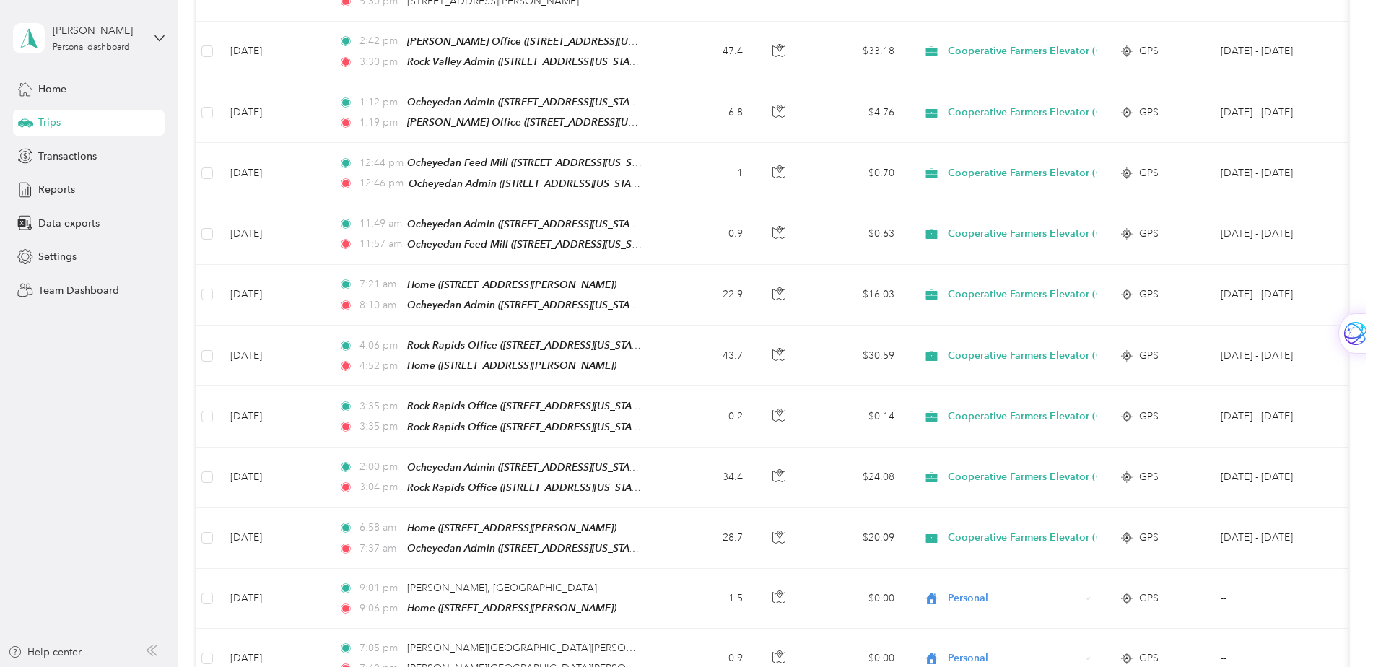
click at [955, 640] on span "Personal" at bounding box center [1047, 639] width 189 height 15
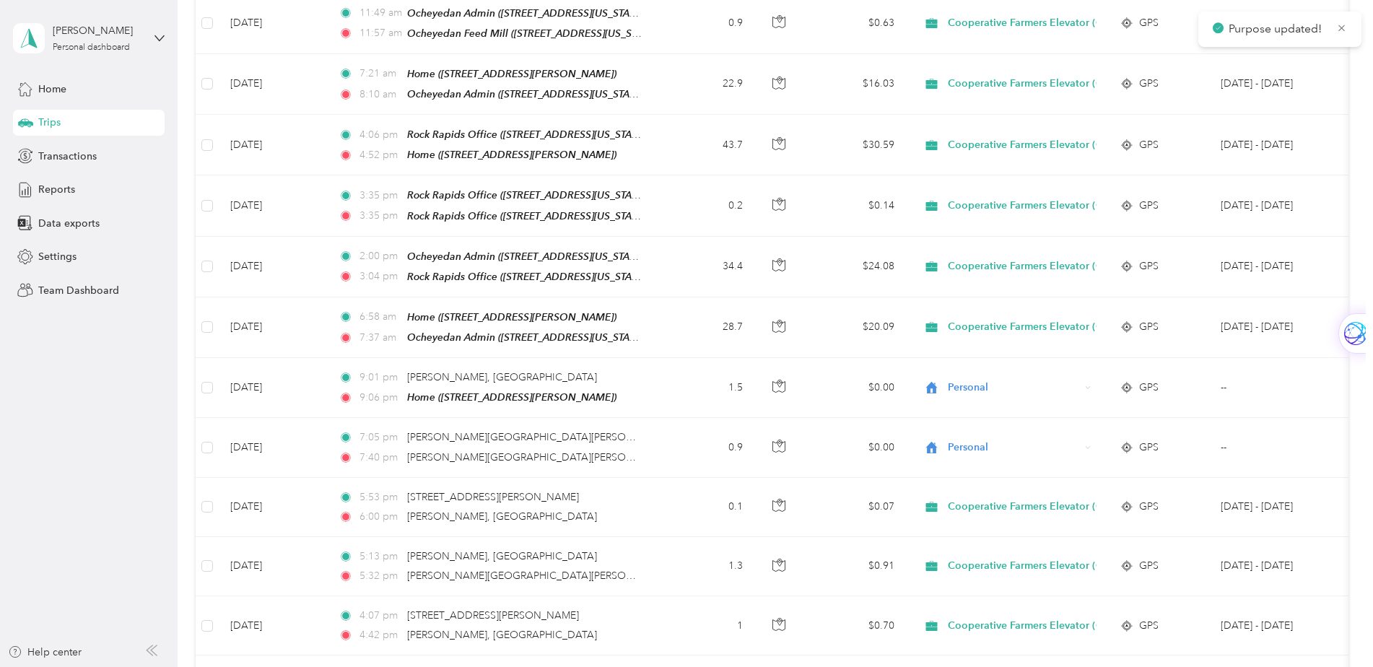
scroll to position [9048, 0]
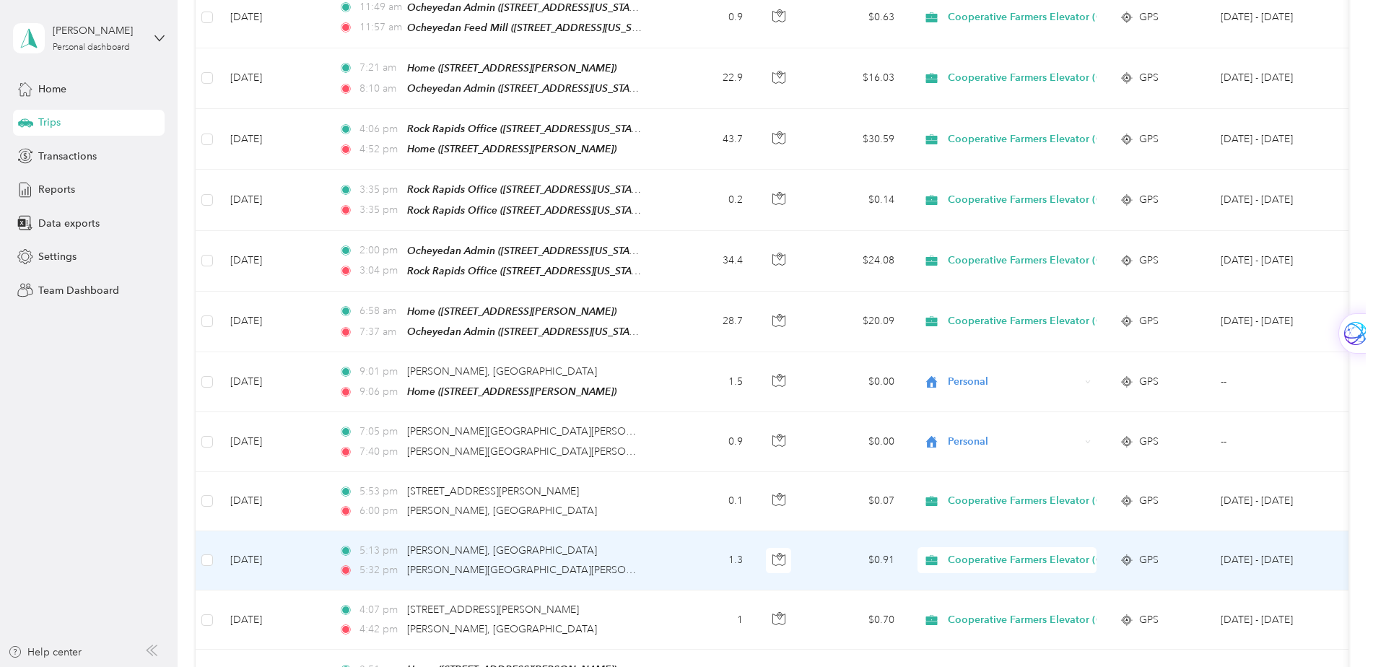
click at [939, 555] on icon at bounding box center [932, 561] width 18 height 12
click at [940, 484] on icon at bounding box center [937, 483] width 12 height 12
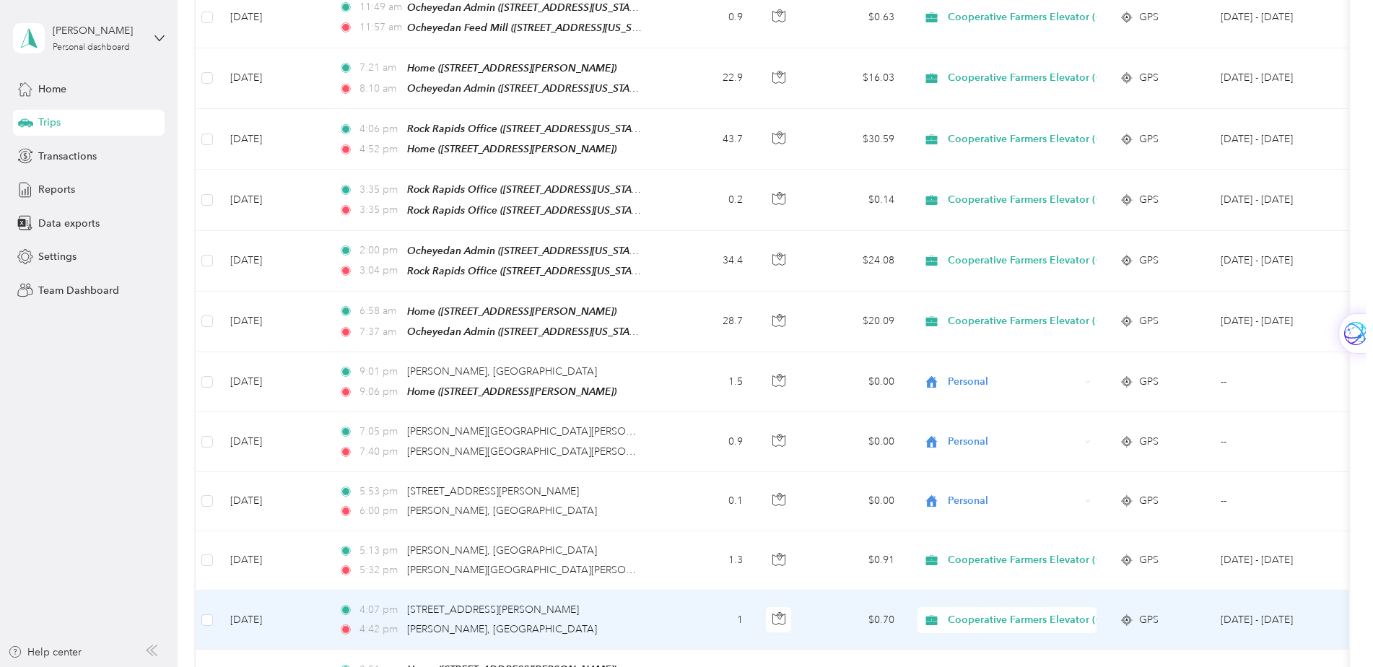
click at [934, 615] on icon at bounding box center [932, 620] width 12 height 10
click at [939, 542] on icon at bounding box center [937, 542] width 12 height 12
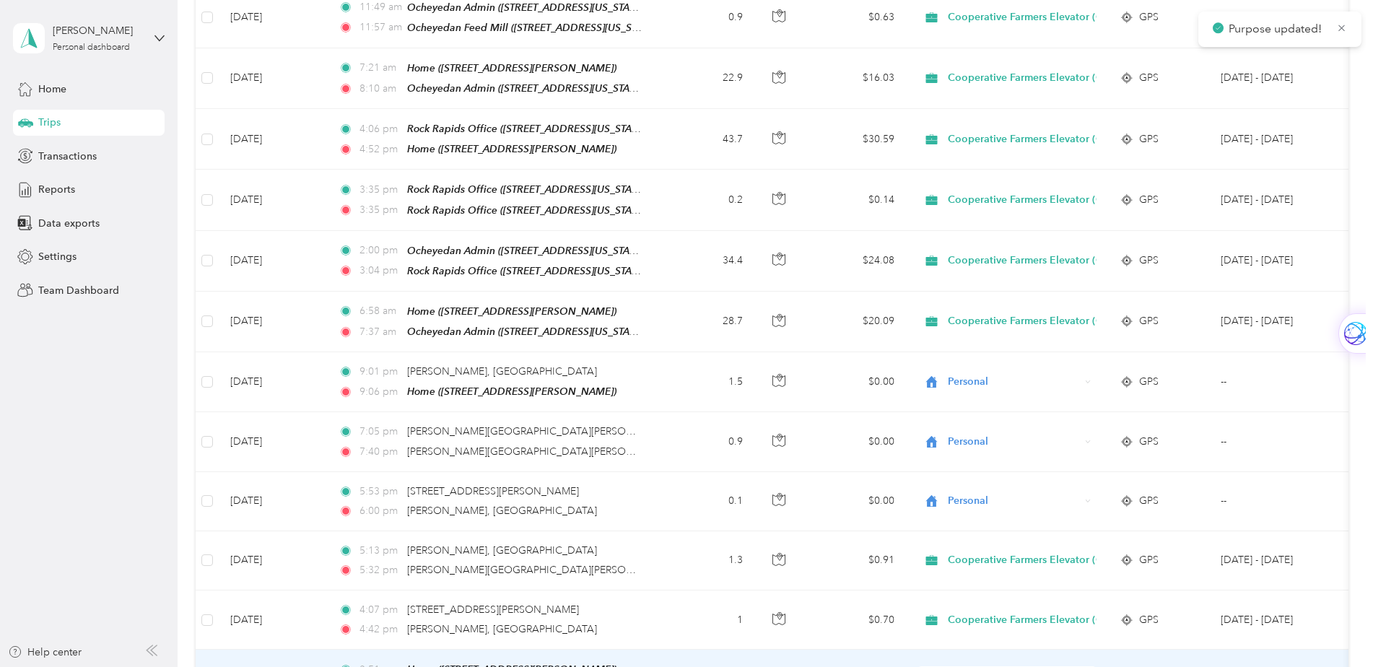
click at [939, 666] on icon at bounding box center [932, 680] width 18 height 12
click at [944, 599] on icon at bounding box center [937, 599] width 18 height 12
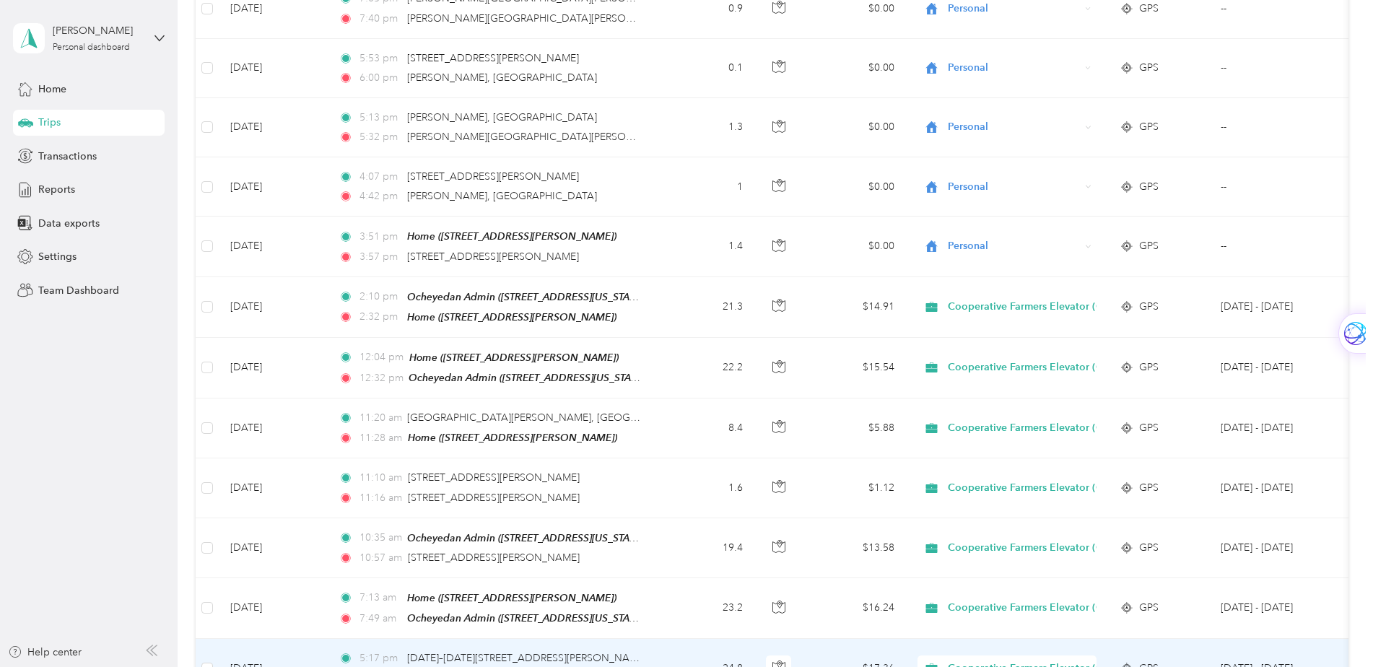
scroll to position [9626, 0]
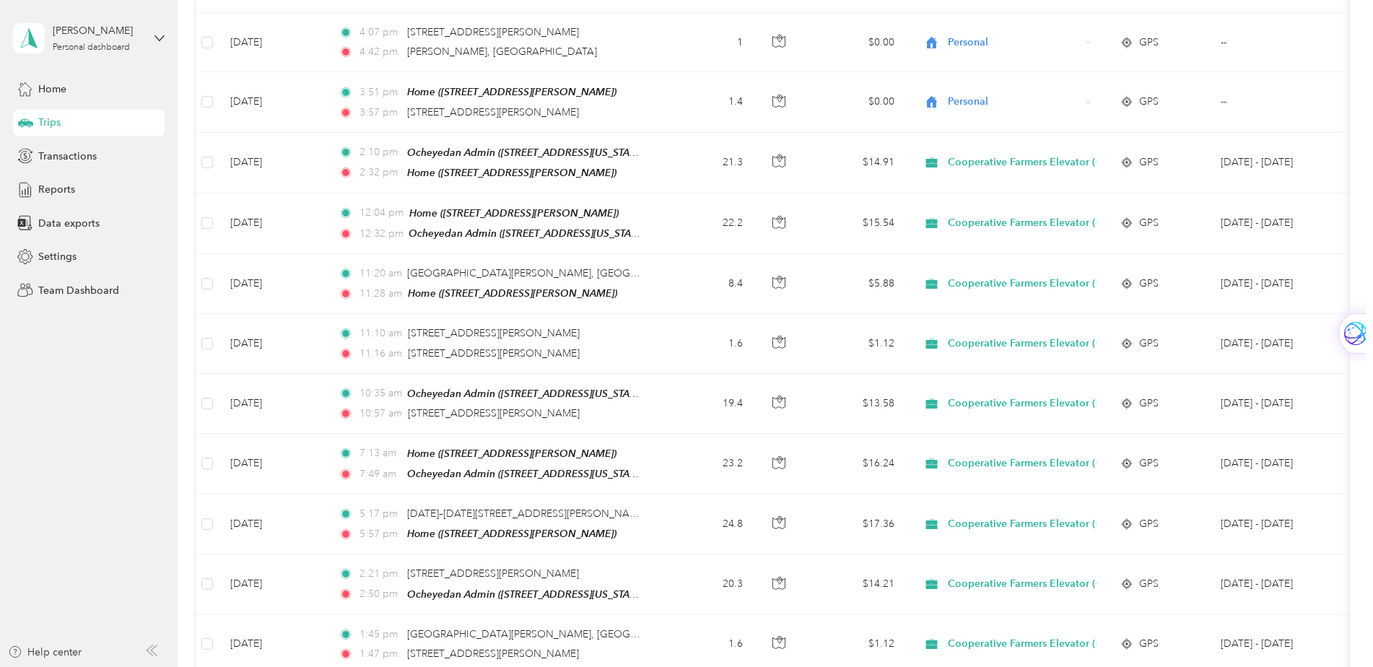
click at [939, 615] on icon at bounding box center [937, 618] width 12 height 12
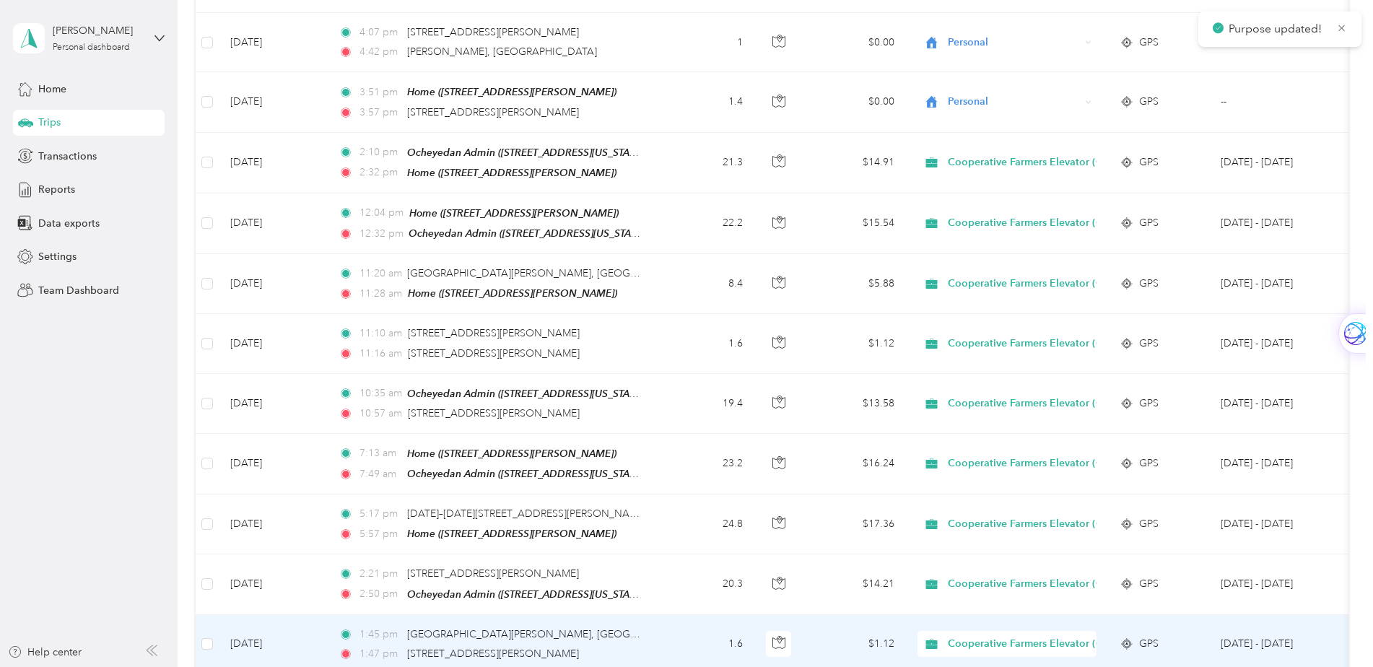
click at [931, 639] on icon at bounding box center [932, 644] width 12 height 10
click at [939, 556] on icon at bounding box center [937, 558] width 12 height 12
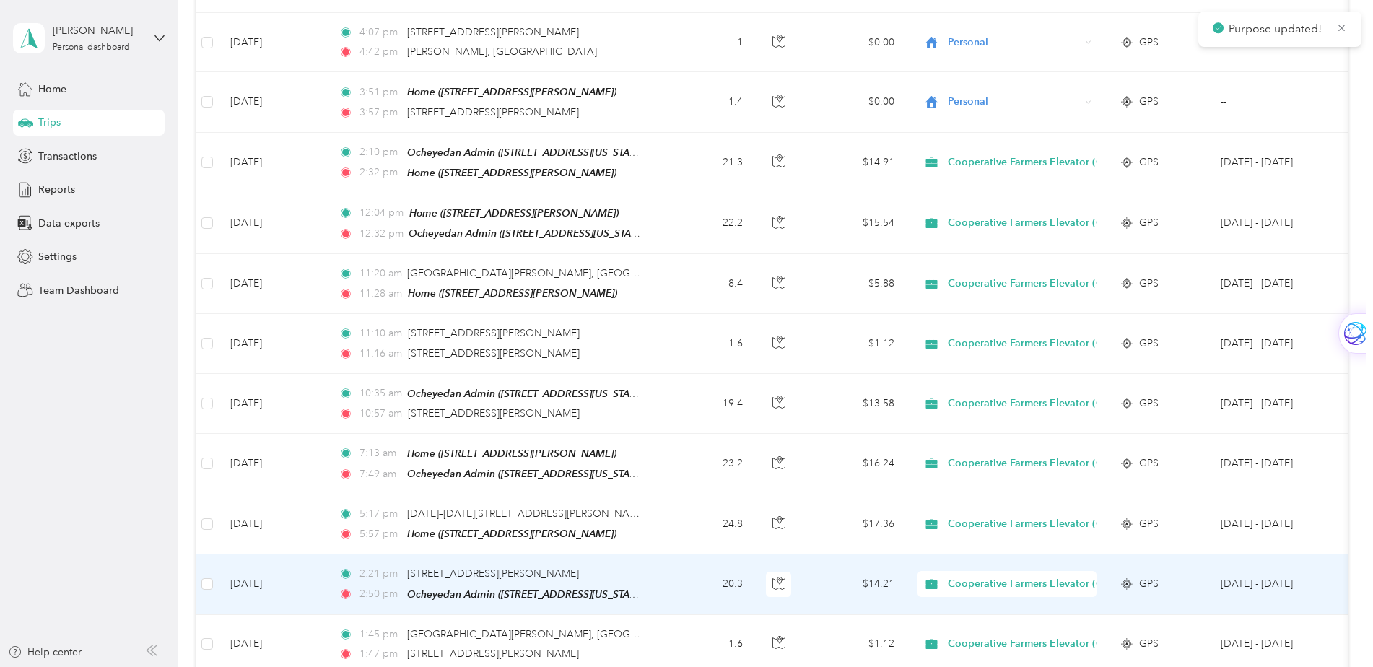
click at [931, 579] on icon at bounding box center [932, 584] width 12 height 10
click at [941, 497] on icon at bounding box center [937, 497] width 12 height 12
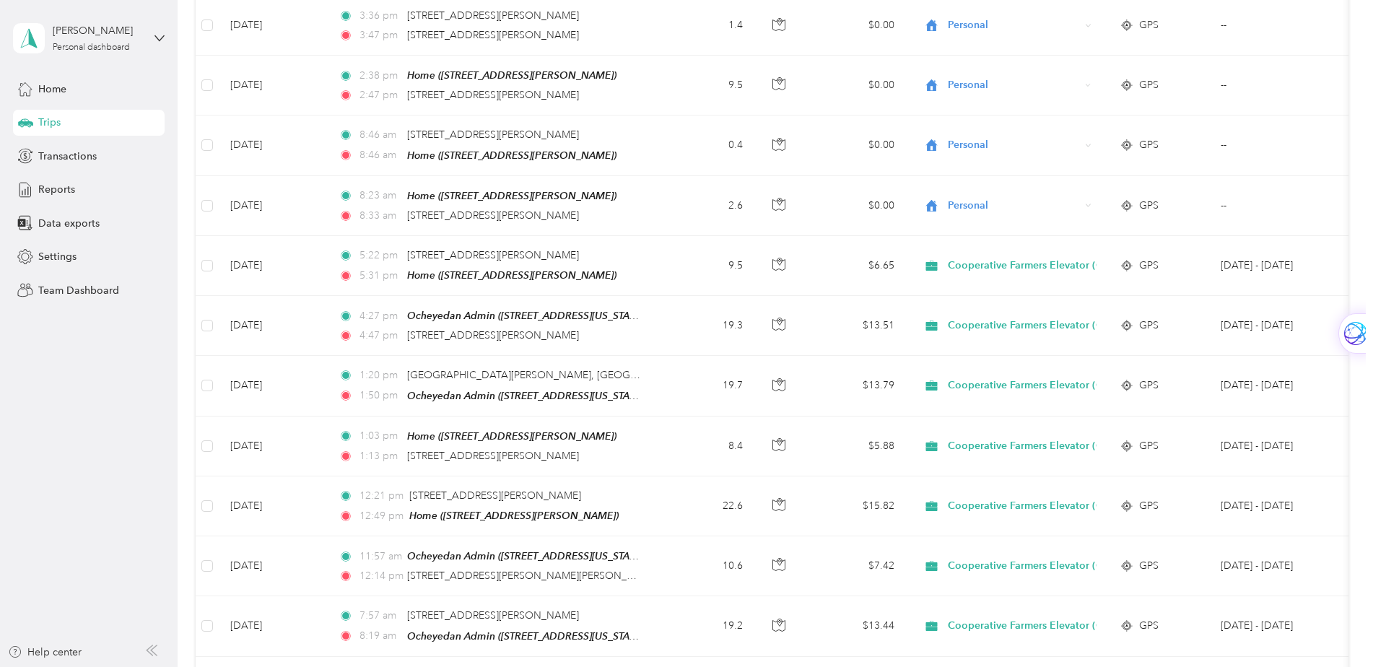
scroll to position [11575, 0]
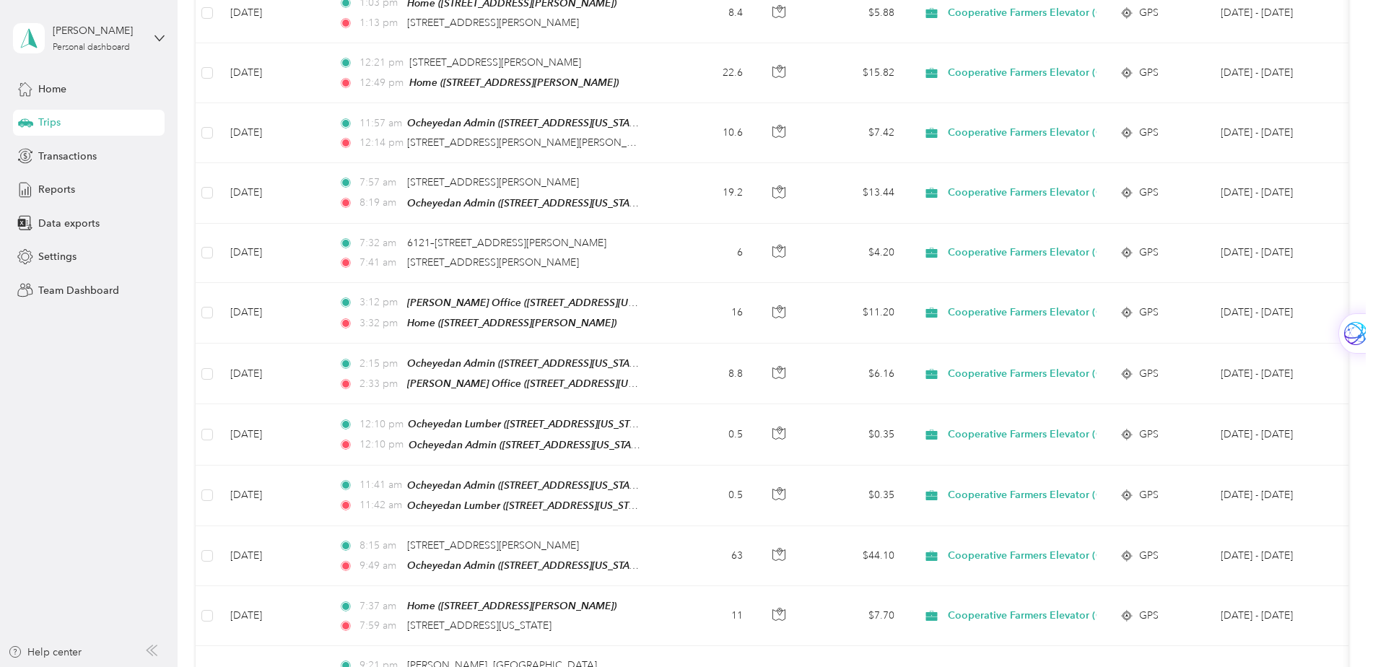
scroll to position [12009, 0]
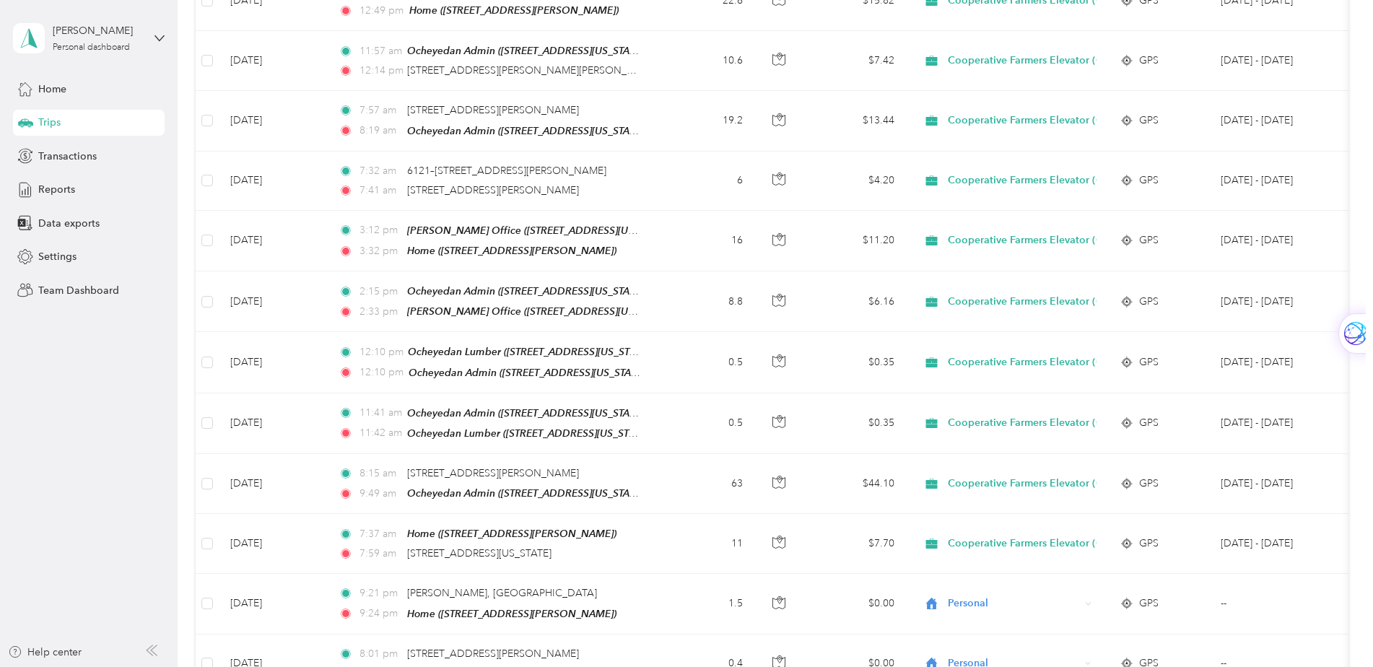
click at [933, 613] on li "Personal" at bounding box center [1035, 609] width 235 height 25
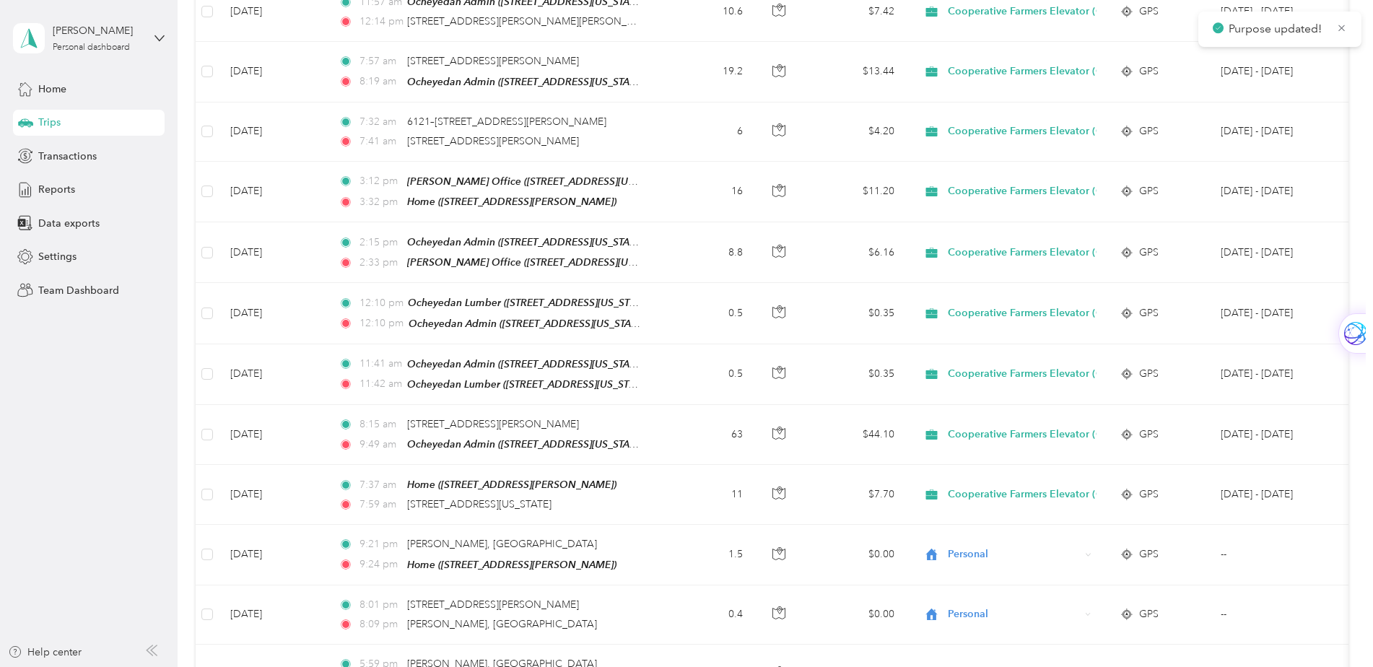
scroll to position [12081, 0]
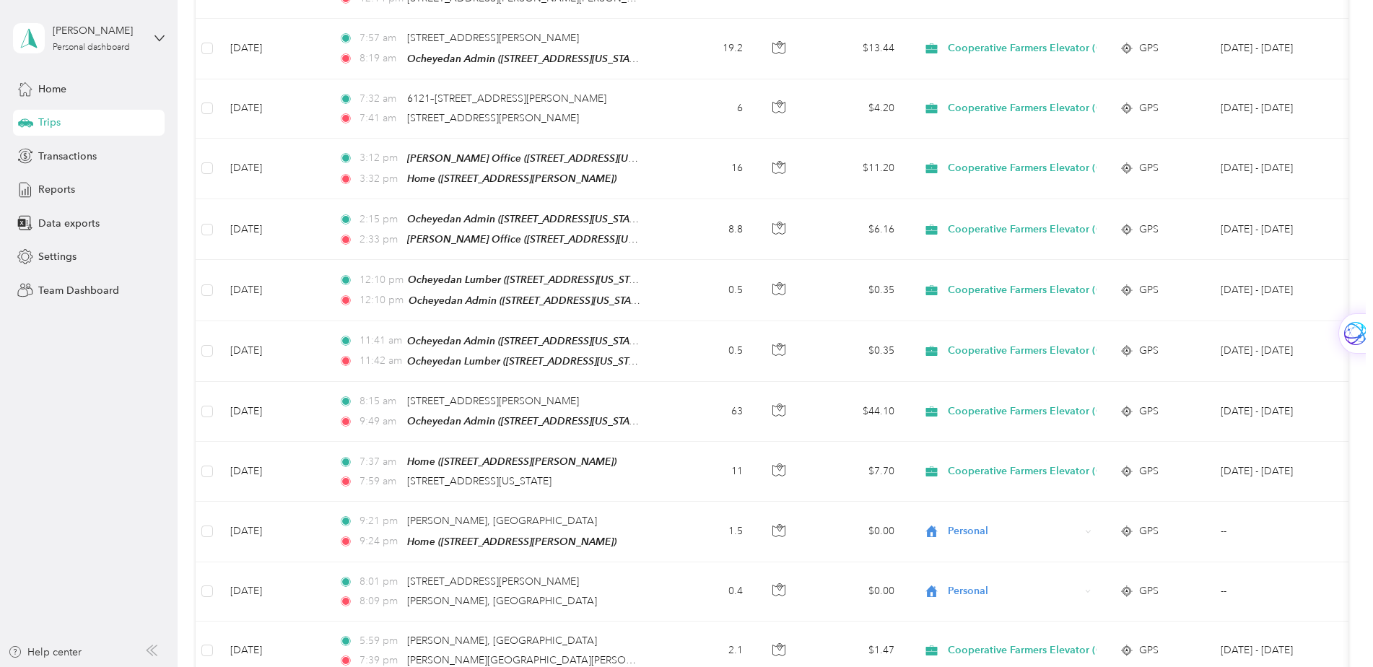
click at [934, 594] on icon at bounding box center [937, 597] width 12 height 12
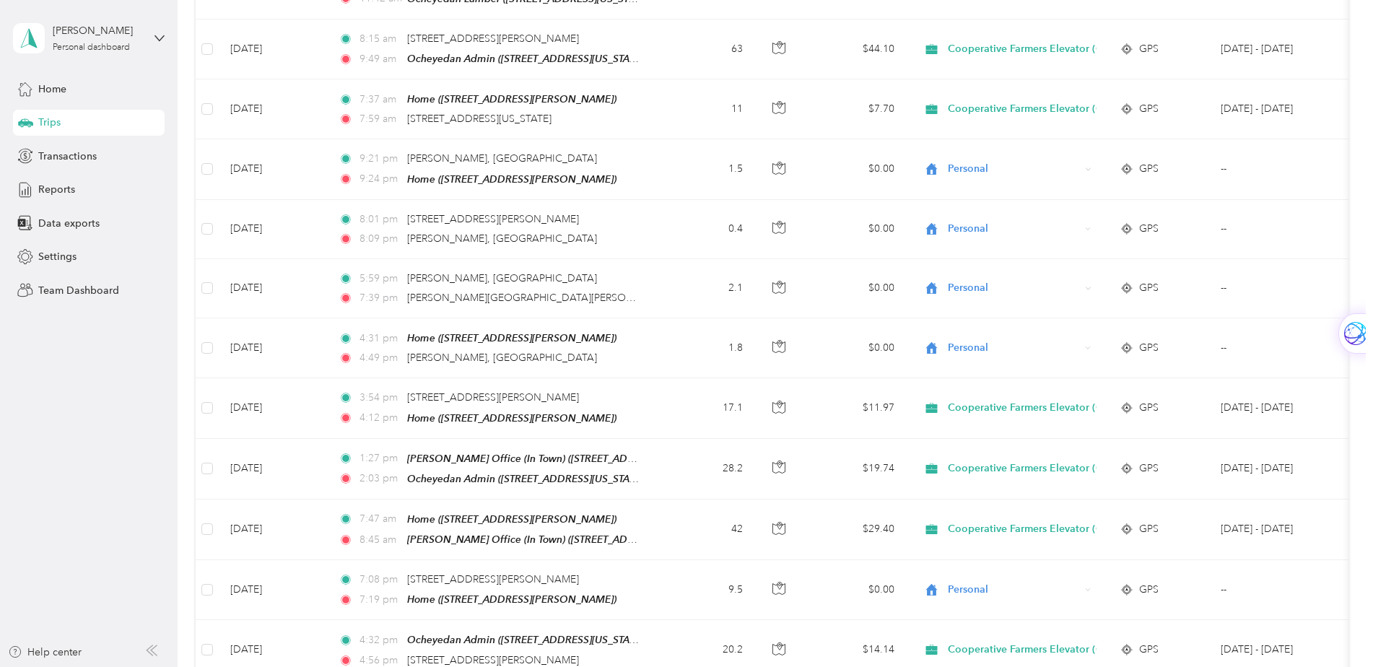
scroll to position [12370, 0]
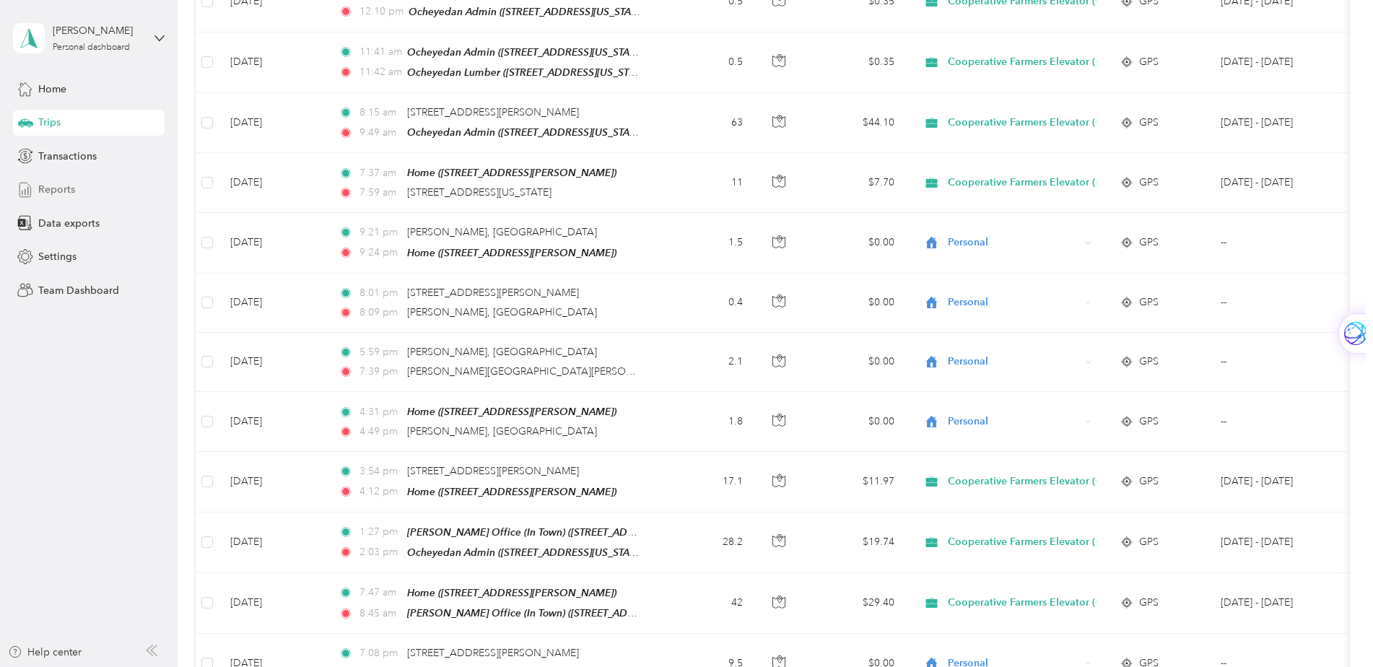
click at [29, 191] on icon at bounding box center [25, 190] width 16 height 16
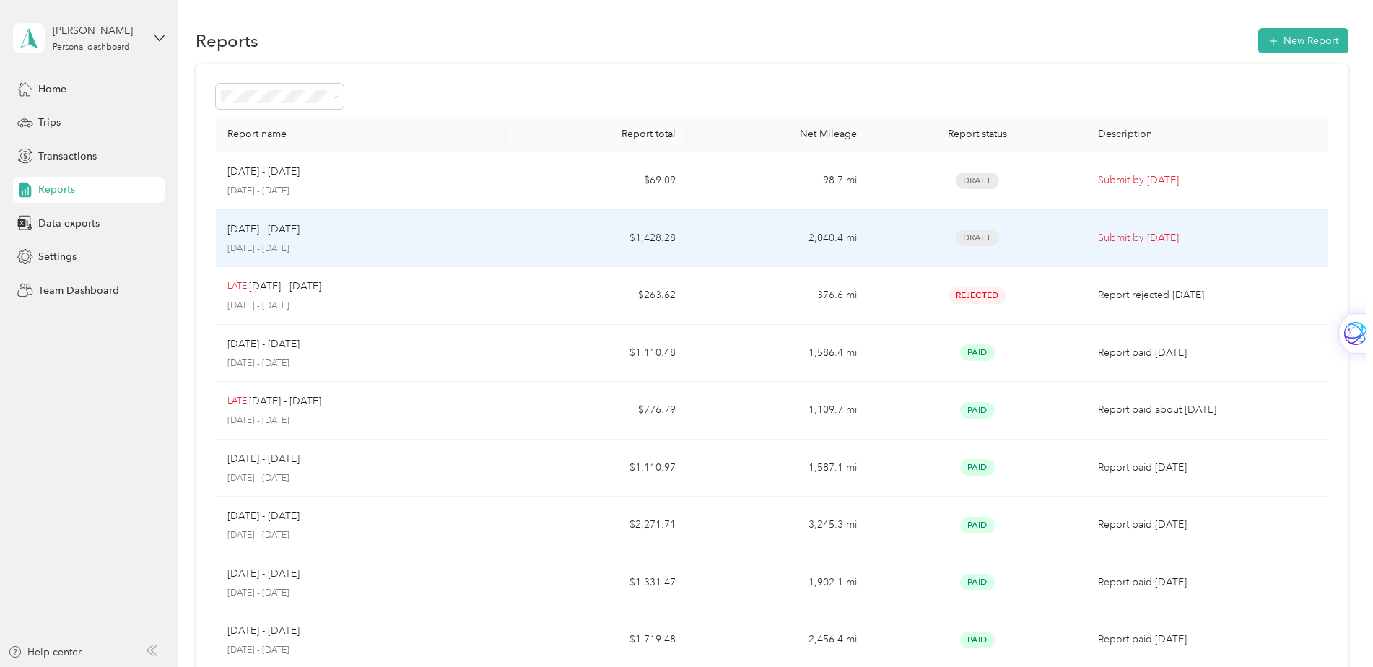
click at [1111, 238] on p "Submit by [DATE]" at bounding box center [1207, 238] width 219 height 16
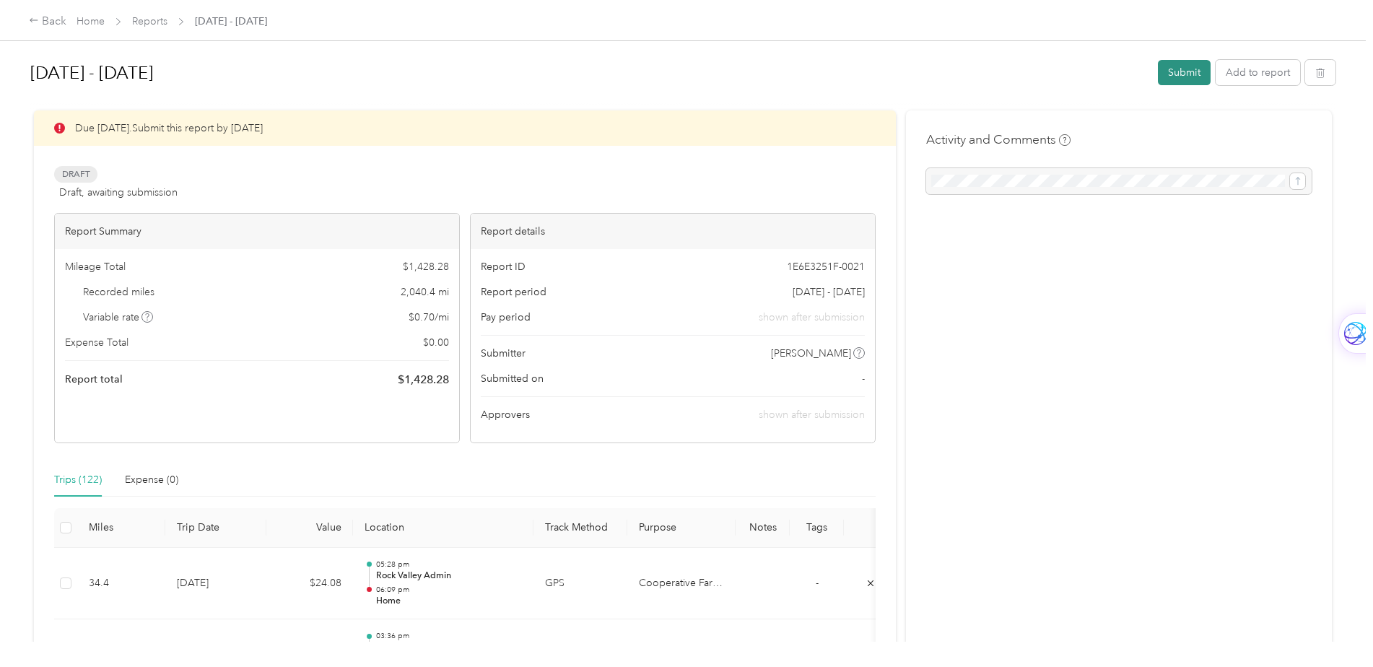
click at [1186, 69] on button "Submit" at bounding box center [1184, 72] width 53 height 25
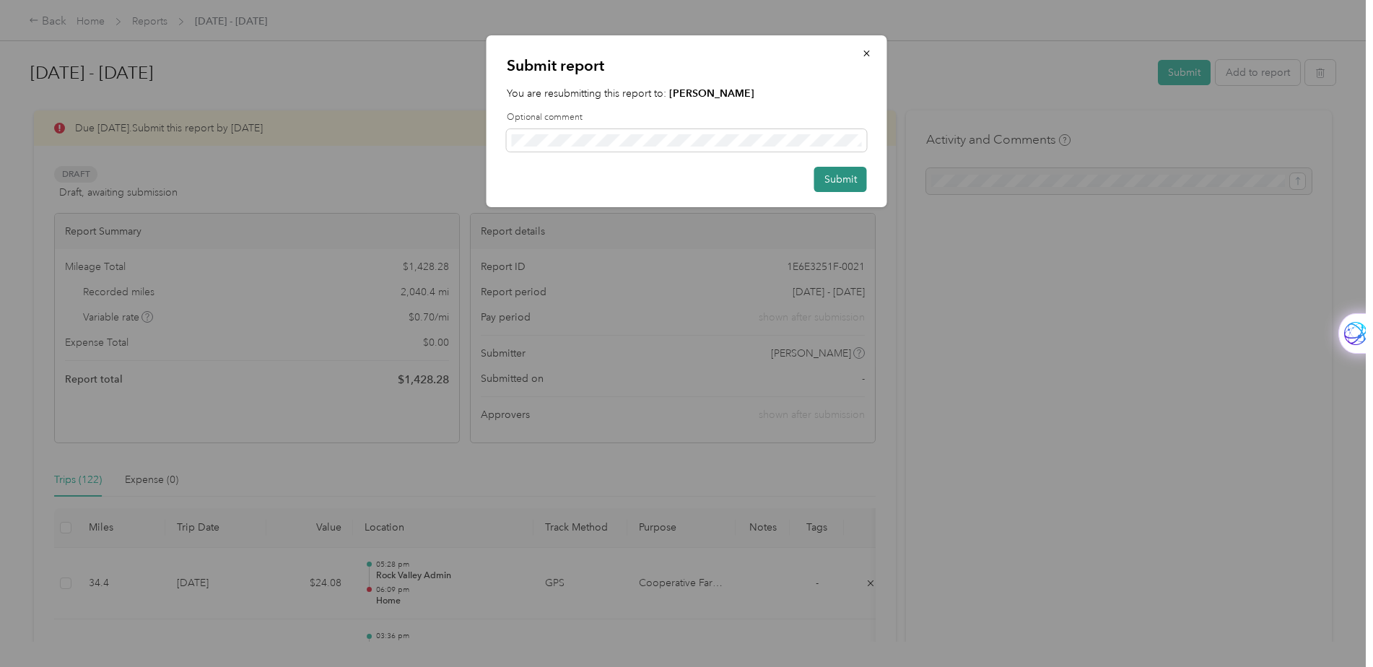
click at [835, 177] on button "Submit" at bounding box center [840, 179] width 53 height 25
